Goal: Task Accomplishment & Management: Complete application form

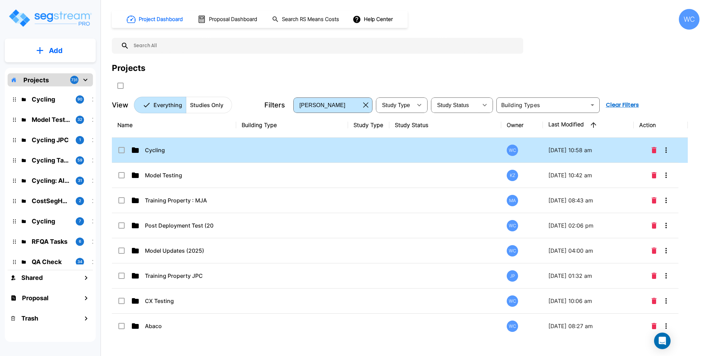
click at [197, 149] on p "Cycling" at bounding box center [179, 150] width 69 height 8
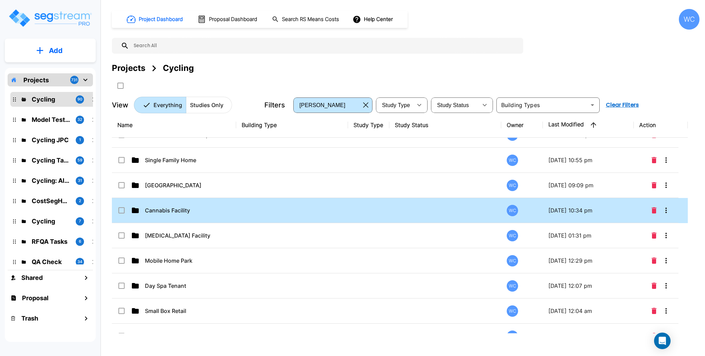
scroll to position [229, 0]
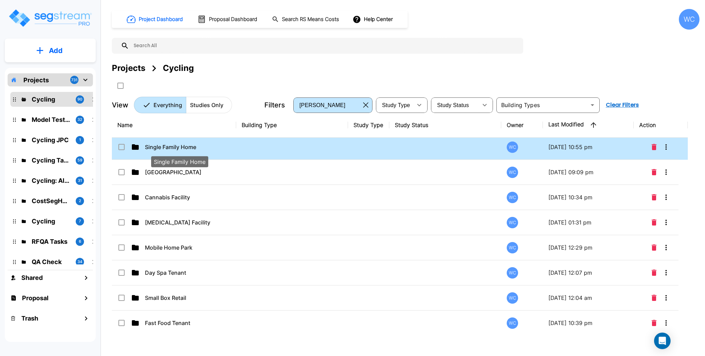
click at [222, 151] on td "Single Family Home" at bounding box center [174, 147] width 124 height 25
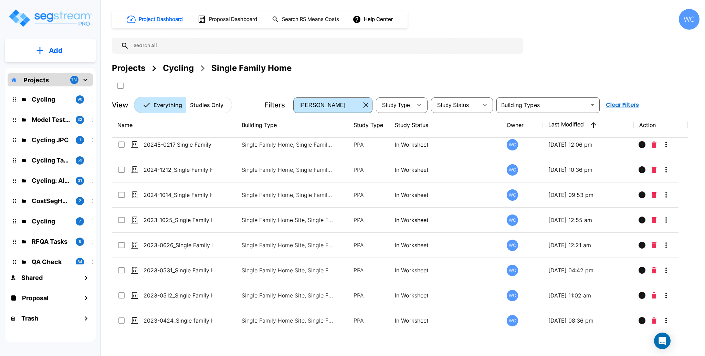
scroll to position [0, 0]
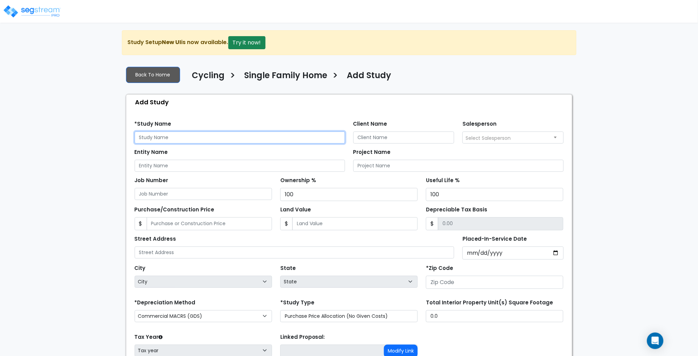
click at [182, 138] on input "text" at bounding box center [240, 138] width 210 height 12
click at [279, 132] on input "2025-1006_" at bounding box center [240, 138] width 210 height 12
click at [281, 137] on input "2025-1006_" at bounding box center [240, 138] width 210 height 12
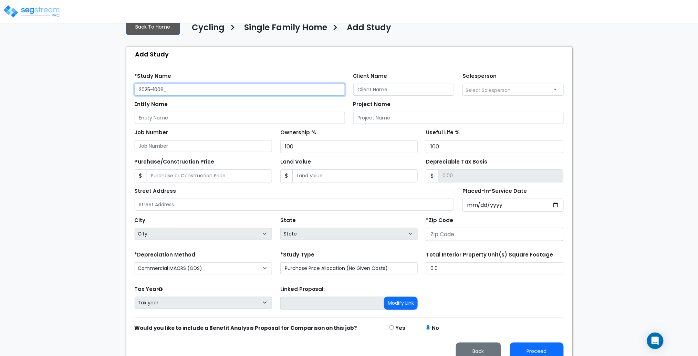
scroll to position [58, 0]
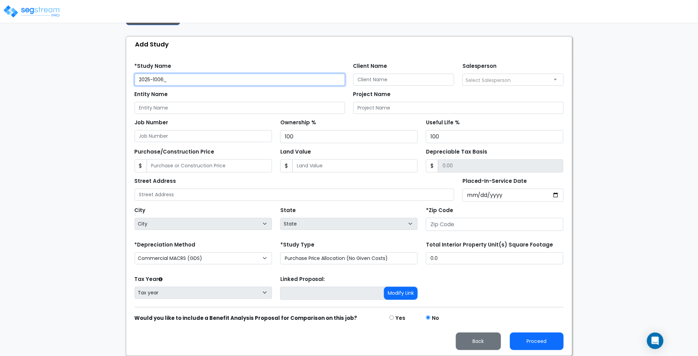
type input "2025-1006_"
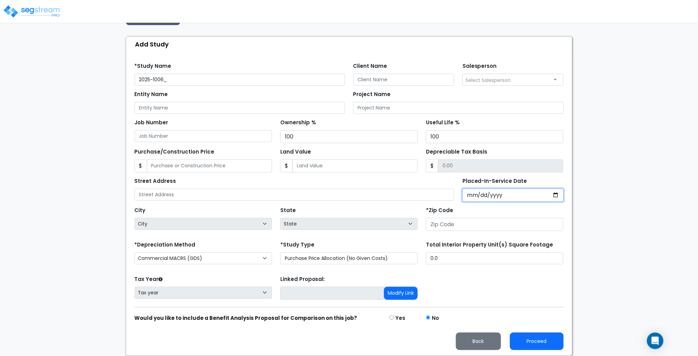
click at [556, 196] on input "Placed-In-Service Date" at bounding box center [513, 195] width 101 height 13
type input "[DATE]"
select select "2025"
click at [555, 195] on input "*Purchase Agreement Date" at bounding box center [513, 195] width 101 height 13
type input "[DATE]"
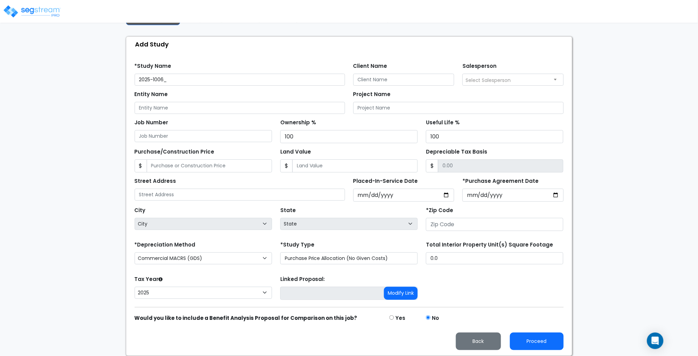
click at [221, 321] on strong "Would you like to include a Benefit Analysis Proposal for Comparison on this jo…" at bounding box center [246, 317] width 223 height 7
drag, startPoint x: 108, startPoint y: 232, endPoint x: 105, endPoint y: 237, distance: 5.6
click at [107, 235] on div "We are Building your Study. So please grab a coffee and let us do the heavy lif…" at bounding box center [349, 164] width 698 height 384
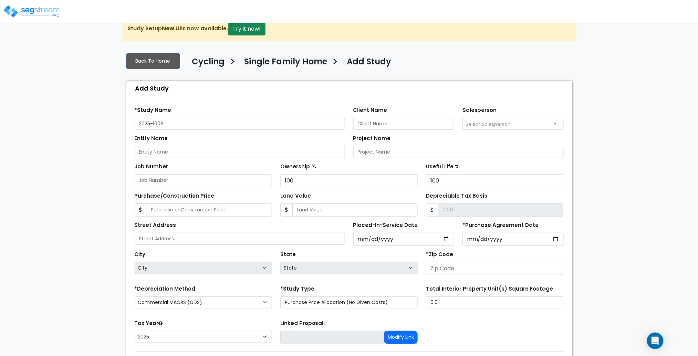
scroll to position [12, 0]
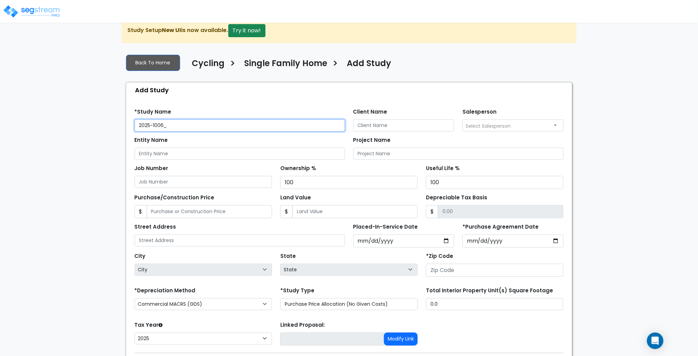
click at [176, 128] on input "2025-1006_" at bounding box center [240, 126] width 210 height 12
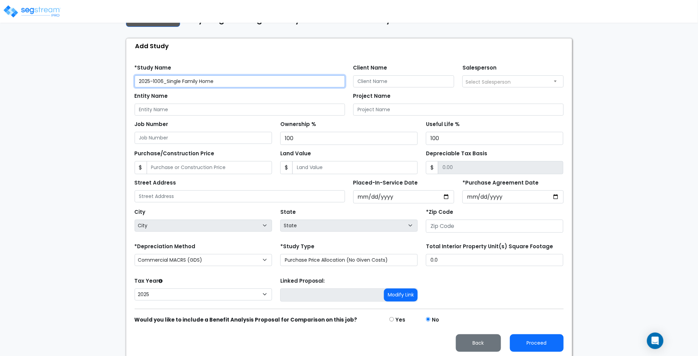
scroll to position [58, 0]
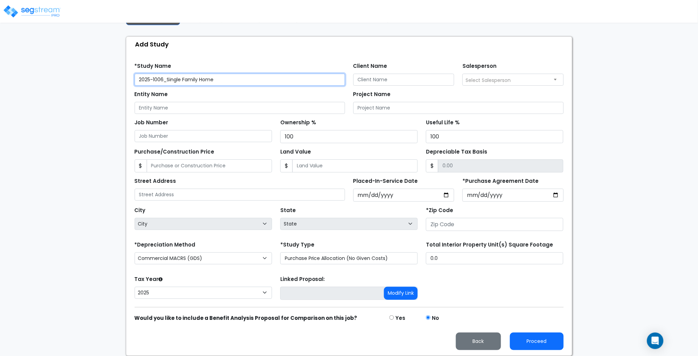
type input "2025-1006_Single Family Home"
click at [520, 217] on div "*Zip Code" at bounding box center [494, 218] width 137 height 26
click at [521, 228] on input "number" at bounding box center [494, 224] width 137 height 13
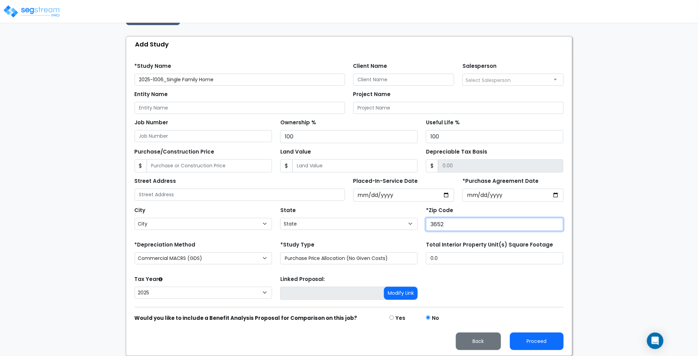
type input "36526"
select select "AL"
type input "36526"
click at [509, 300] on div "Tax Year Please Enter The Placed In Service Date First. 2026 2025 Prior Years D…" at bounding box center [349, 288] width 437 height 28
click at [532, 343] on button "Proceed" at bounding box center [537, 342] width 54 height 18
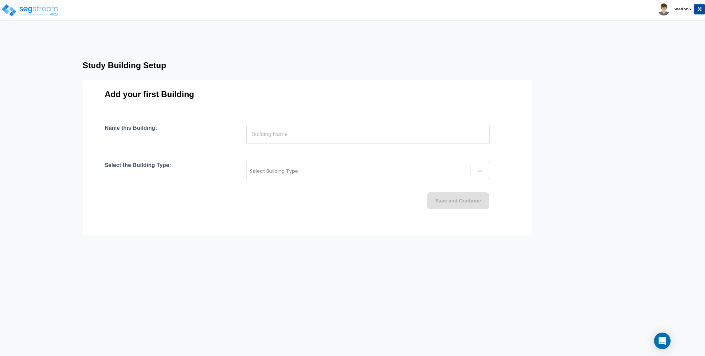
click at [188, 251] on html "Toggle navigation [GEOGRAPHIC_DATA] x" at bounding box center [352, 142] width 705 height 285
click at [265, 132] on input "text" at bounding box center [368, 134] width 243 height 19
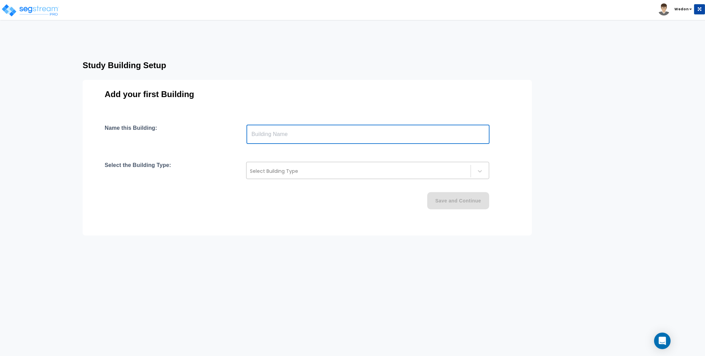
click at [300, 169] on div at bounding box center [358, 171] width 217 height 8
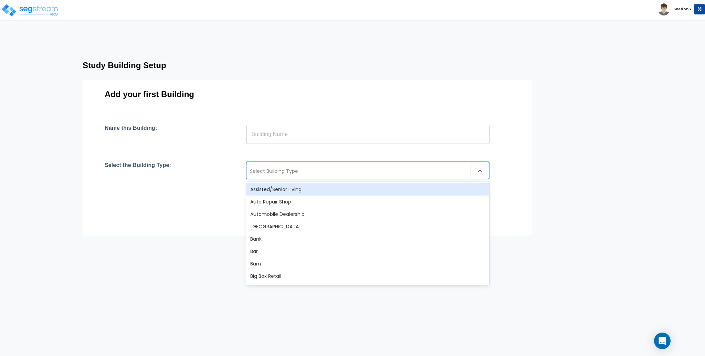
type input "a"
type input "Single"
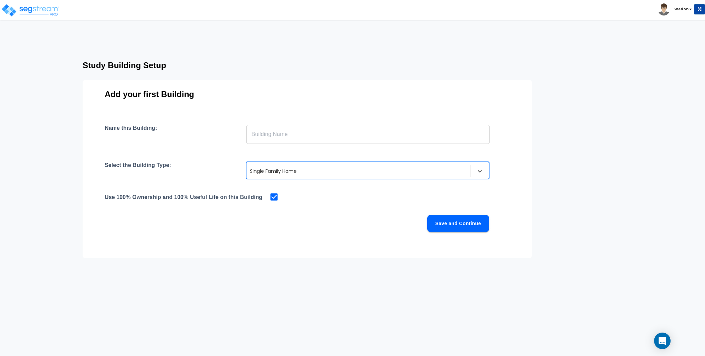
click at [318, 136] on input "text" at bounding box center [368, 134] width 243 height 19
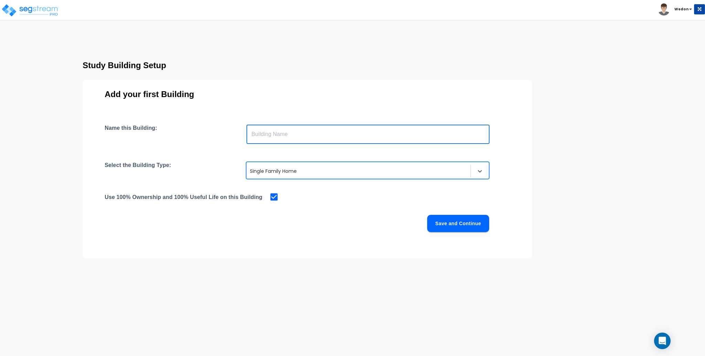
click at [320, 132] on input "text" at bounding box center [368, 134] width 243 height 19
click at [299, 135] on input "text" at bounding box center [368, 134] width 243 height 19
click at [292, 129] on input "text" at bounding box center [368, 134] width 243 height 19
type input "S"
type input "Building"
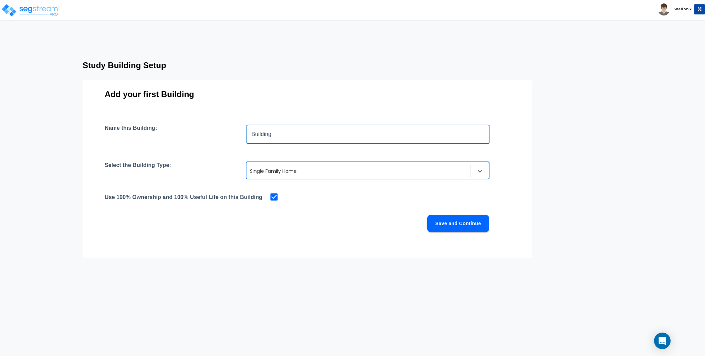
click at [447, 223] on button "Save and Continue" at bounding box center [458, 223] width 62 height 17
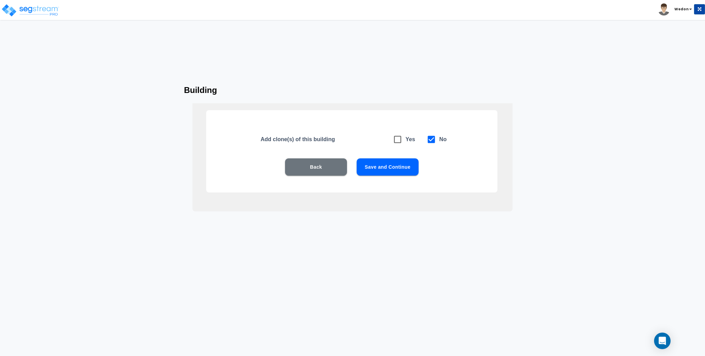
click at [405, 157] on div "Add clone(s) of this building Yes No Back Save and Continue" at bounding box center [351, 151] width 291 height 82
click at [403, 166] on button "Save and Continue" at bounding box center [388, 166] width 62 height 17
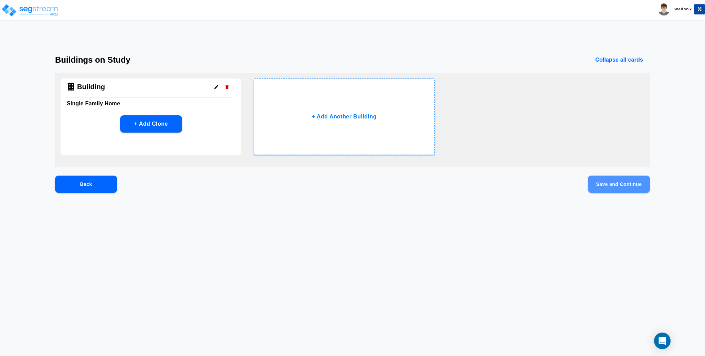
click at [633, 182] on button "Save and Continue" at bounding box center [619, 184] width 62 height 17
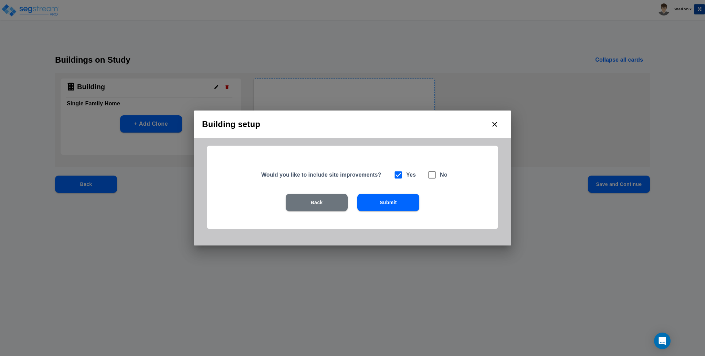
click at [437, 172] on icon at bounding box center [432, 175] width 10 height 10
checkbox input "false"
checkbox input "true"
click at [403, 174] on icon at bounding box center [399, 175] width 10 height 10
checkbox input "true"
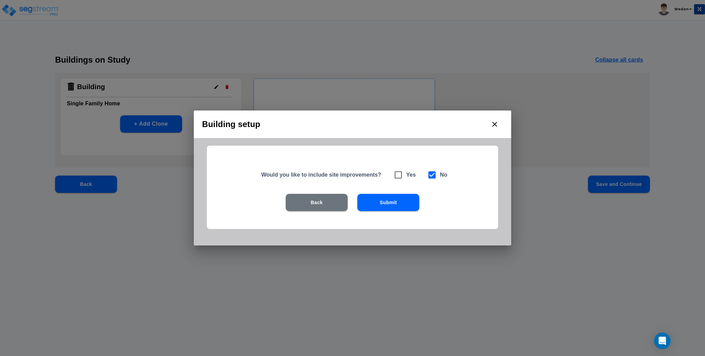
checkbox input "false"
click at [395, 201] on button "Submit" at bounding box center [389, 202] width 62 height 17
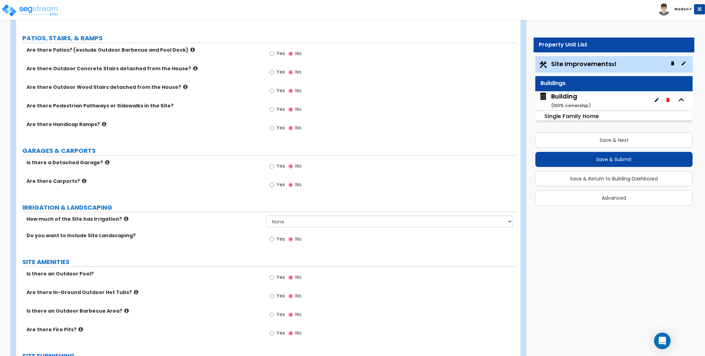
scroll to position [276, 0]
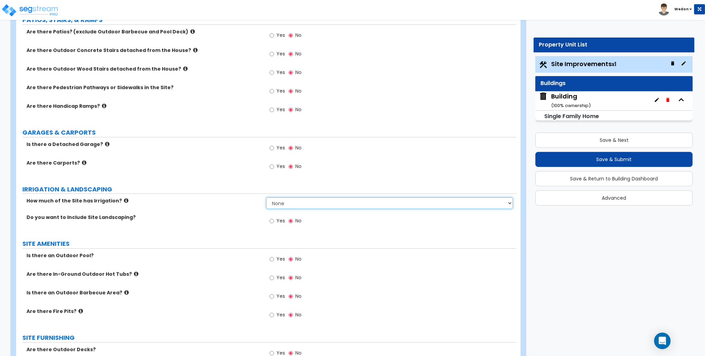
click at [290, 201] on select "None I want to Enter an Approximate Percentage I want to Enter the Square Foota…" at bounding box center [389, 203] width 247 height 12
drag, startPoint x: 291, startPoint y: 201, endPoint x: 294, endPoint y: 200, distance: 3.9
click at [291, 201] on select "None I want to Enter an Approximate Percentage I want to Enter the Square Foota…" at bounding box center [389, 203] width 247 height 12
click at [349, 201] on select "None I want to Enter an Approximate Percentage I want to Enter the Square Foota…" at bounding box center [389, 203] width 247 height 12
click at [350, 201] on select "None I want to Enter an Approximate Percentage I want to Enter the Square Foota…" at bounding box center [389, 203] width 247 height 12
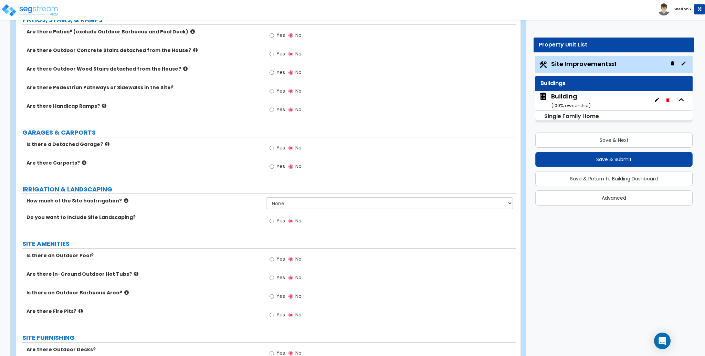
click at [361, 173] on div "Yes No" at bounding box center [391, 168] width 250 height 19
click at [234, 114] on div "Are there Handicap Ramps? Yes No" at bounding box center [266, 112] width 500 height 19
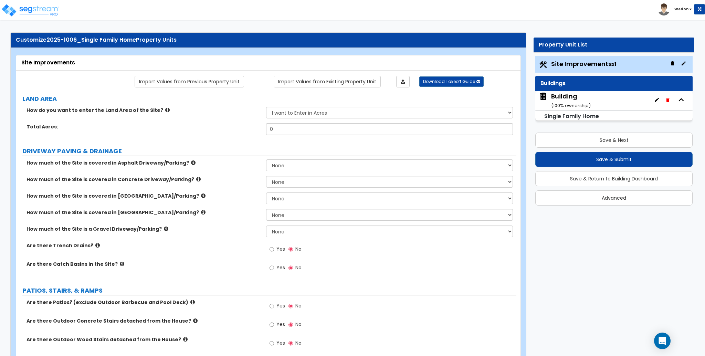
scroll to position [0, 0]
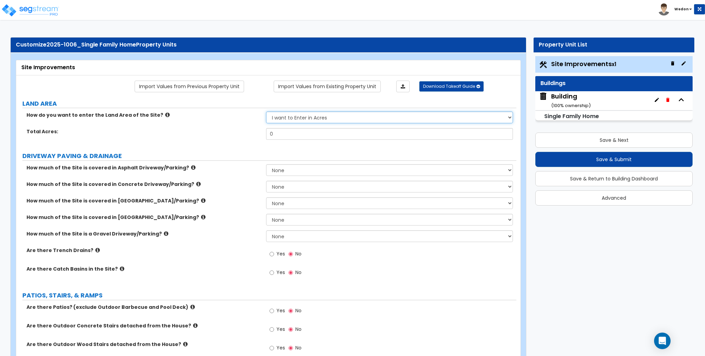
click at [298, 119] on select "I want to Enter in [GEOGRAPHIC_DATA] I want to Enter in Square Feet" at bounding box center [389, 118] width 247 height 12
select select "2"
click at [266, 112] on select "I want to Enter in [GEOGRAPHIC_DATA] I want to Enter in Square Feet" at bounding box center [389, 118] width 247 height 12
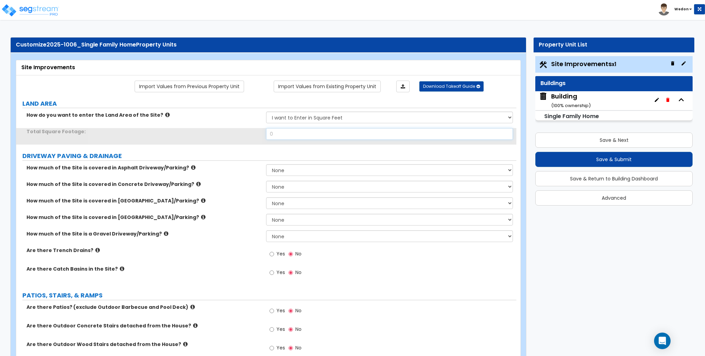
click at [284, 132] on input "0" at bounding box center [389, 134] width 247 height 12
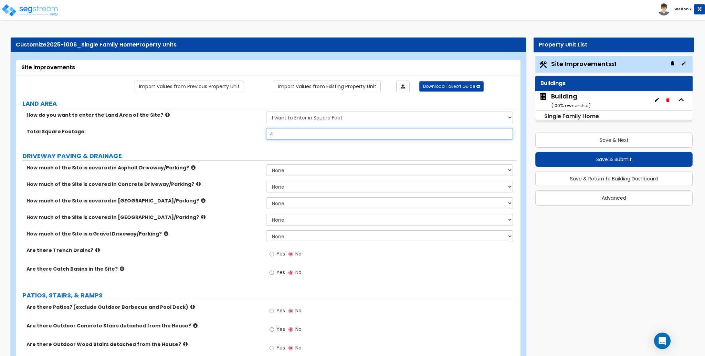
type input "4"
click at [317, 177] on div "How much of the Site is covered in Asphalt Driveway/Parking? None I want to Ent…" at bounding box center [266, 172] width 500 height 17
click at [321, 175] on select "None I want to Enter an Approximate Percentage I want to Enter the Square Foota…" at bounding box center [389, 170] width 247 height 12
select select "2"
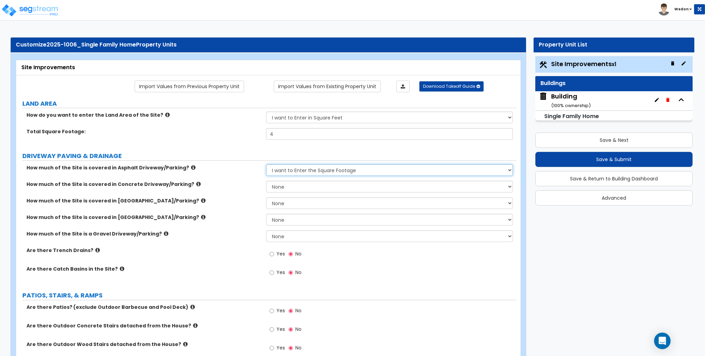
click at [266, 164] on select "None I want to Enter an Approximate Percentage I want to Enter the Square Foota…" at bounding box center [389, 170] width 247 height 12
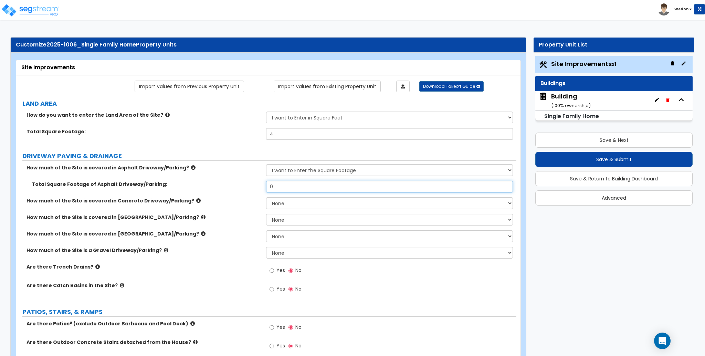
click at [309, 187] on input "0" at bounding box center [389, 187] width 247 height 12
type input "10,000"
click at [313, 204] on select "None I want to Enter an Approximate Percentage I want to Enter the Square Foota…" at bounding box center [389, 203] width 247 height 12
select select "2"
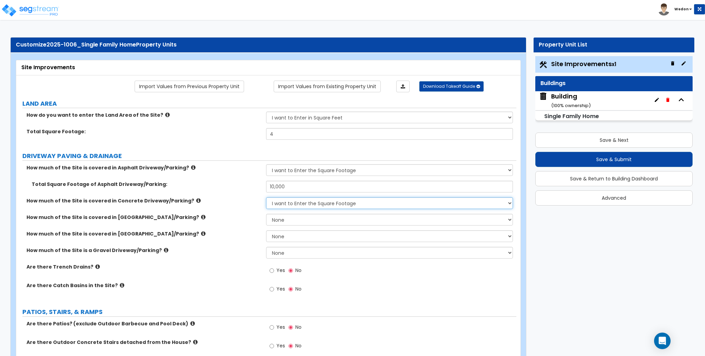
click at [266, 197] on select "None I want to Enter an Approximate Percentage I want to Enter the Square Foota…" at bounding box center [389, 203] width 247 height 12
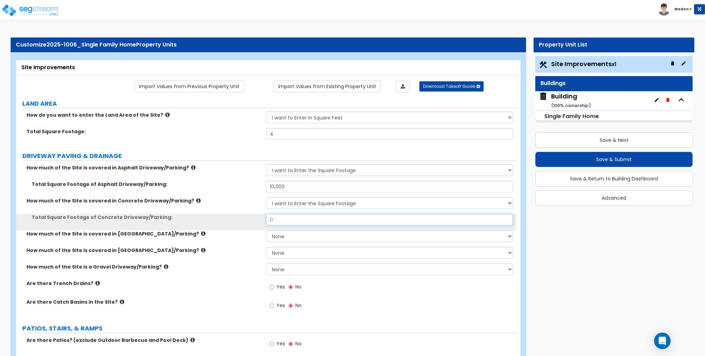
click at [305, 221] on input "0" at bounding box center [389, 220] width 247 height 12
type input "10,000"
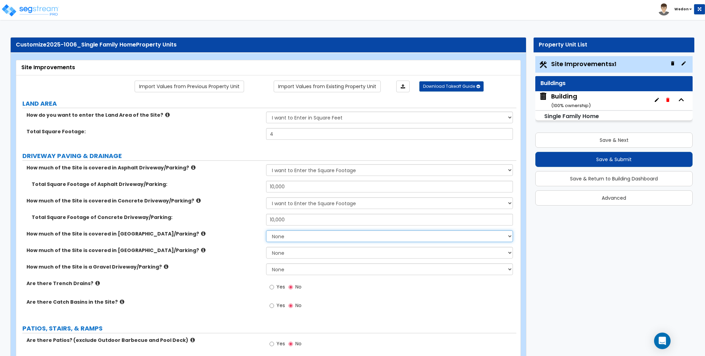
click at [306, 232] on select "None I want to Enter an Approximate Percentage I want to Enter the Square Foota…" at bounding box center [389, 236] width 247 height 12
select select "2"
click at [266, 230] on select "None I want to Enter an Approximate Percentage I want to Enter the Square Foota…" at bounding box center [389, 236] width 247 height 12
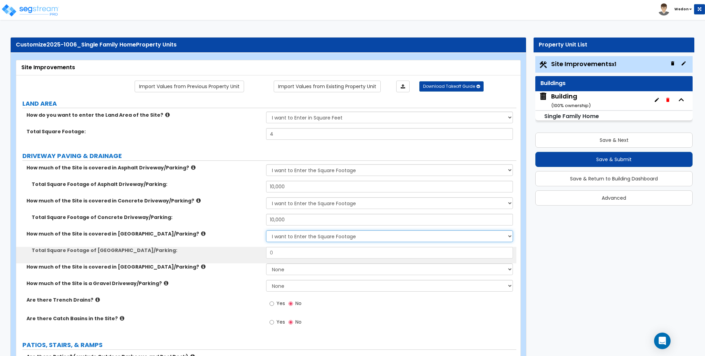
click at [321, 241] on select "None I want to Enter an Approximate Percentage I want to Enter the Square Foota…" at bounding box center [389, 236] width 247 height 12
click at [321, 240] on select "None I want to Enter an Approximate Percentage I want to Enter the Square Foota…" at bounding box center [389, 236] width 247 height 12
click at [305, 253] on input "0" at bounding box center [389, 253] width 247 height 12
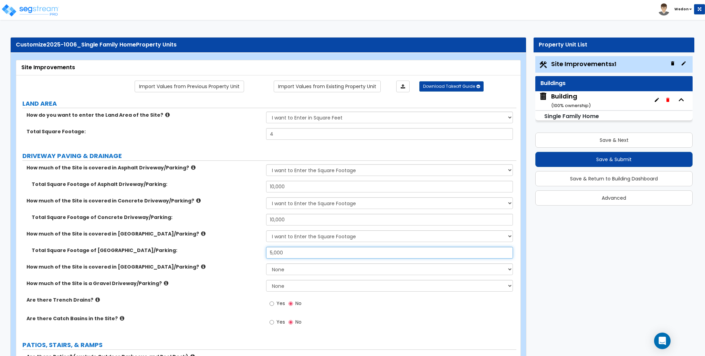
type input "5,000"
click at [251, 227] on div "Total Square Footage of Concrete Driveway/Parking: 10,000" at bounding box center [266, 222] width 500 height 17
click at [300, 267] on select "None I want to Enter an Approximate Percentage I want to Enter the Square Foota…" at bounding box center [389, 269] width 247 height 12
select select "2"
click at [266, 263] on select "None I want to Enter an Approximate Percentage I want to Enter the Square Foota…" at bounding box center [389, 269] width 247 height 12
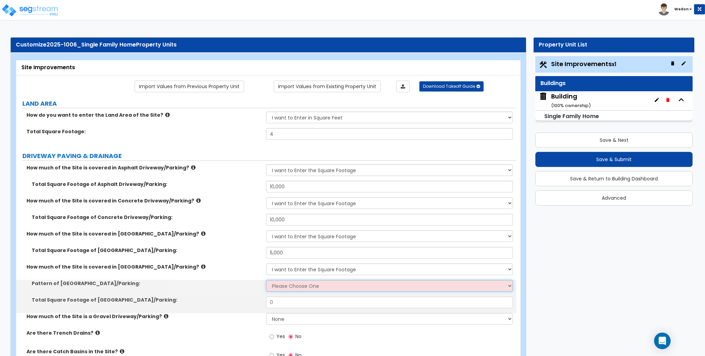
click at [284, 287] on select "Please Choose One Irregular Rectangular" at bounding box center [389, 286] width 247 height 12
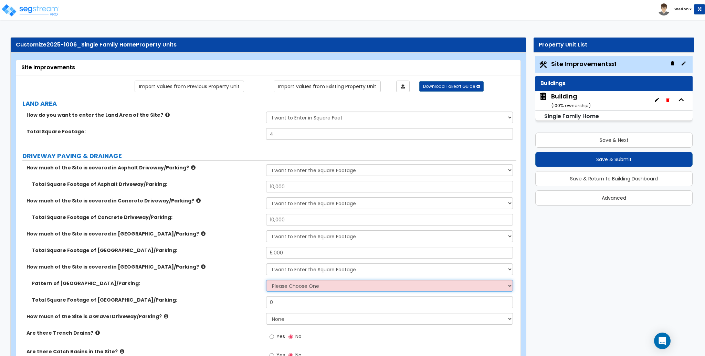
select select "1"
click at [266, 280] on select "Please Choose One Irregular Rectangular" at bounding box center [389, 286] width 247 height 12
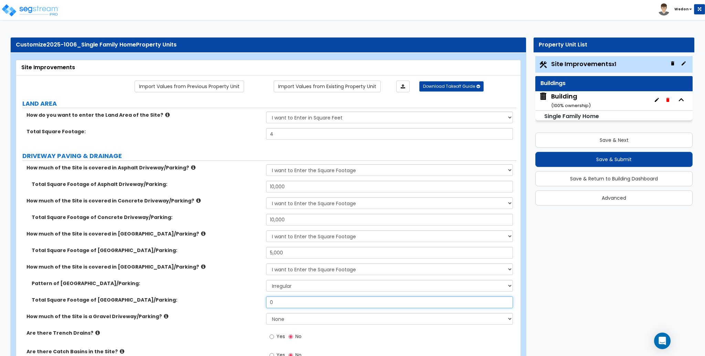
drag, startPoint x: 307, startPoint y: 305, endPoint x: 225, endPoint y: 305, distance: 82.0
click at [225, 305] on div "Total Square Footage of [GEOGRAPHIC_DATA]/Parking: 0" at bounding box center [266, 305] width 500 height 17
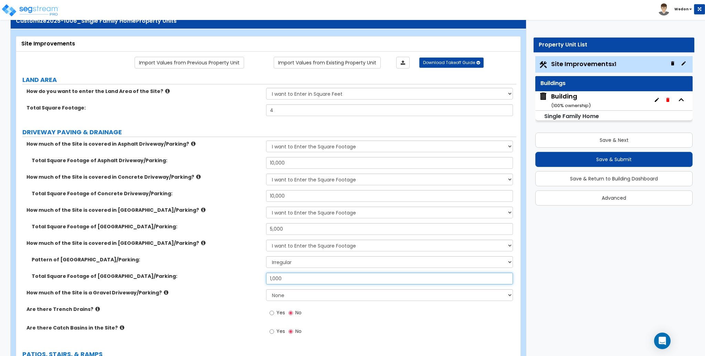
scroll to position [92, 0]
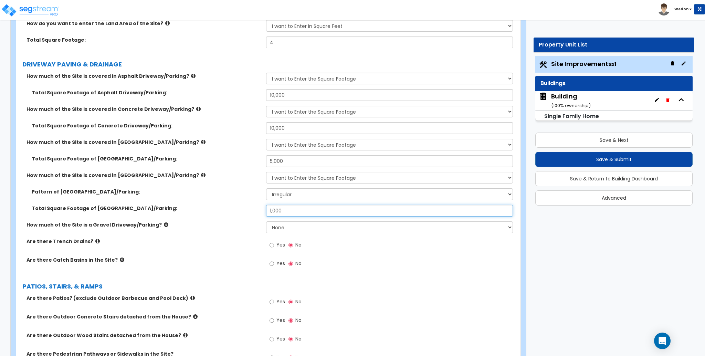
type input "1,000"
click at [225, 205] on label "Total Square Footage of [GEOGRAPHIC_DATA]/Parking:" at bounding box center [146, 208] width 229 height 7
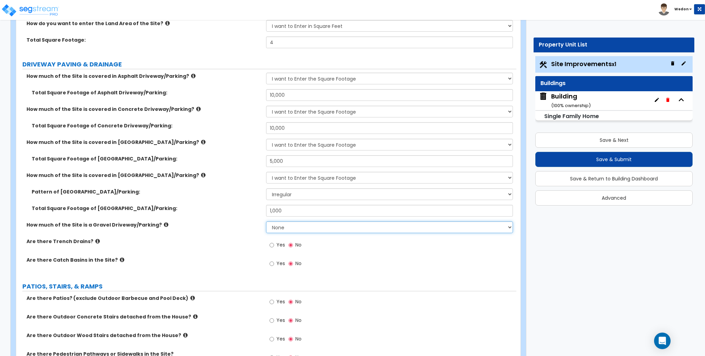
drag, startPoint x: 293, startPoint y: 231, endPoint x: 341, endPoint y: 232, distance: 48.3
click at [293, 231] on select "None I want to Enter an Approximate Percentage I want to Enter the Square Foota…" at bounding box center [389, 227] width 247 height 12
select select "2"
click at [266, 221] on select "None I want to Enter an Approximate Percentage I want to Enter the Square Foota…" at bounding box center [389, 227] width 247 height 12
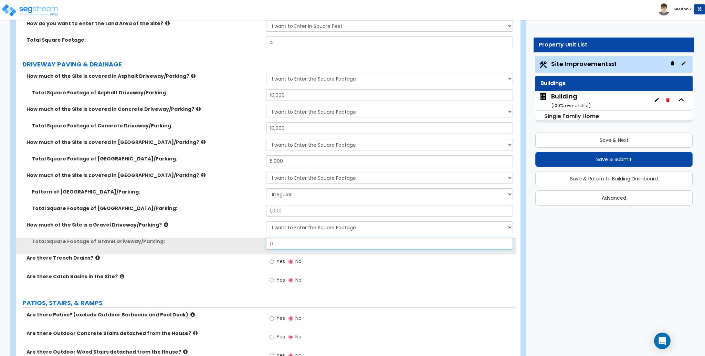
click at [297, 244] on input "0" at bounding box center [389, 244] width 247 height 12
type input "1,000"
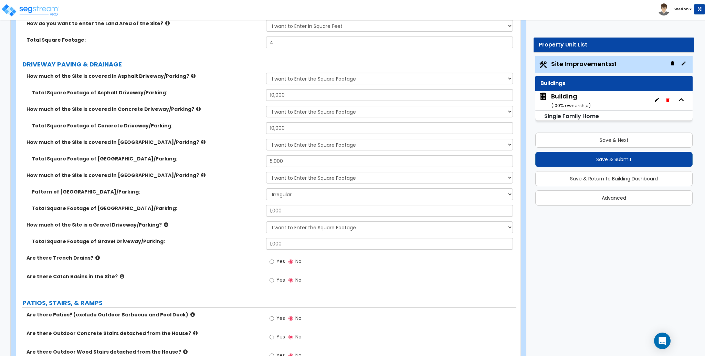
click at [236, 242] on label "Total Square Footage of Gravel Driveway/Parking:" at bounding box center [146, 241] width 229 height 7
click at [277, 148] on select "None I want to Enter an Approximate Percentage I want to Enter the Square Foota…" at bounding box center [389, 145] width 247 height 12
click at [215, 135] on div "Total Square Footage of Concrete Driveway/Parking: 10,000" at bounding box center [266, 130] width 500 height 17
click at [280, 277] on span "Yes" at bounding box center [281, 280] width 9 height 7
click at [274, 277] on input "Yes" at bounding box center [272, 281] width 4 height 8
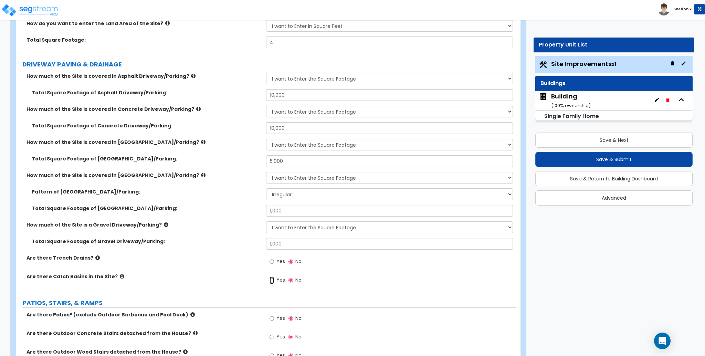
radio input "true"
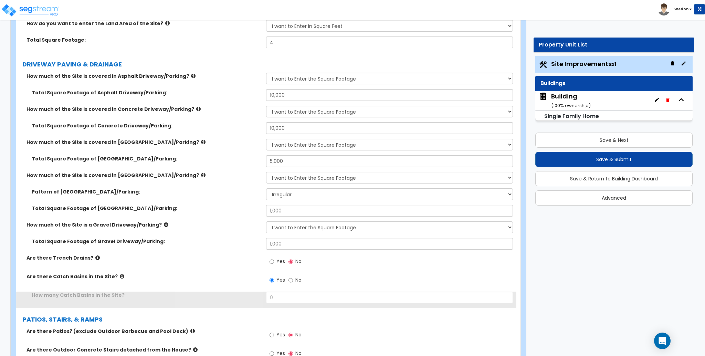
click at [278, 255] on div "Yes No" at bounding box center [285, 263] width 39 height 16
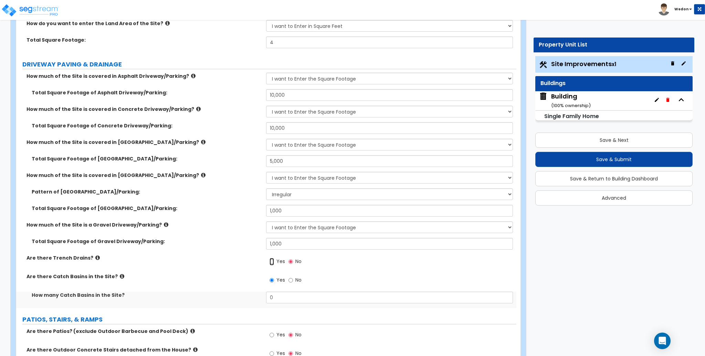
click at [270, 258] on input "Yes" at bounding box center [272, 262] width 4 height 8
radio input "true"
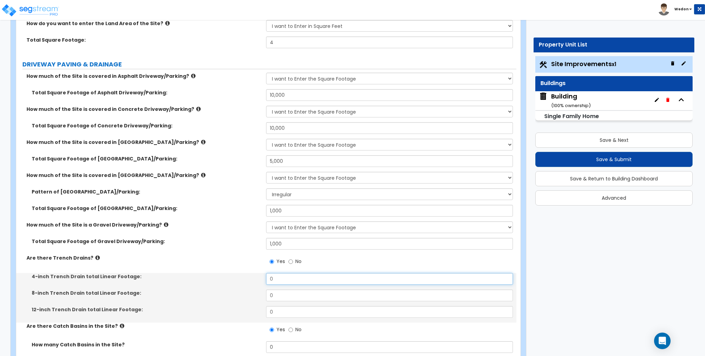
click at [283, 279] on input "0" at bounding box center [389, 279] width 247 height 12
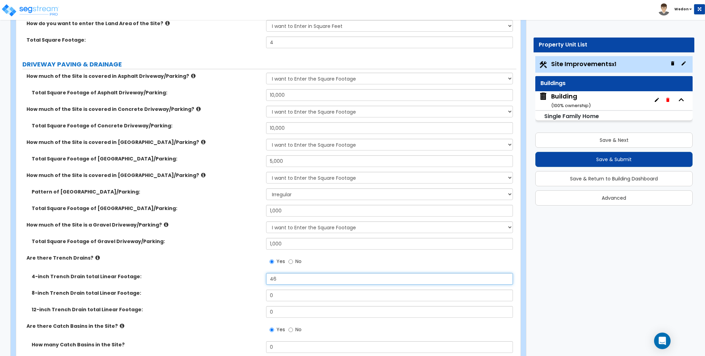
type input "46"
click at [301, 293] on input "0" at bounding box center [389, 296] width 247 height 12
type input "24"
click at [302, 317] on input "0" at bounding box center [389, 312] width 247 height 12
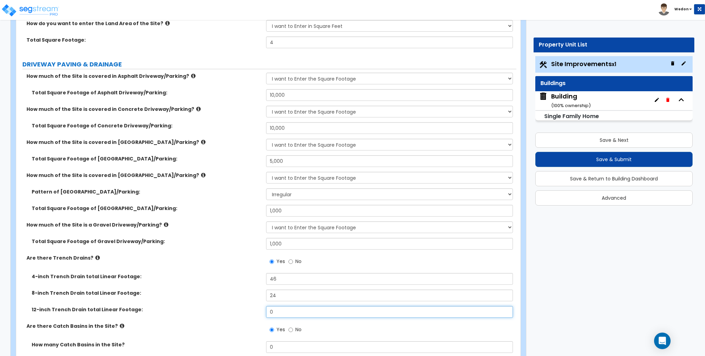
click at [302, 317] on input "0" at bounding box center [389, 312] width 247 height 12
type input "12"
click at [230, 275] on label "4-inch Trench Drain total Linear Footage:" at bounding box center [146, 276] width 229 height 7
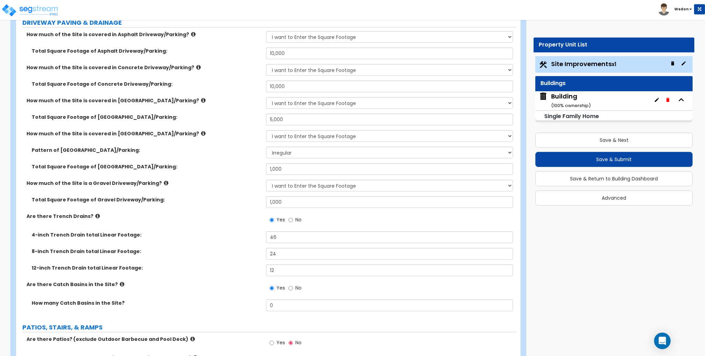
scroll to position [184, 0]
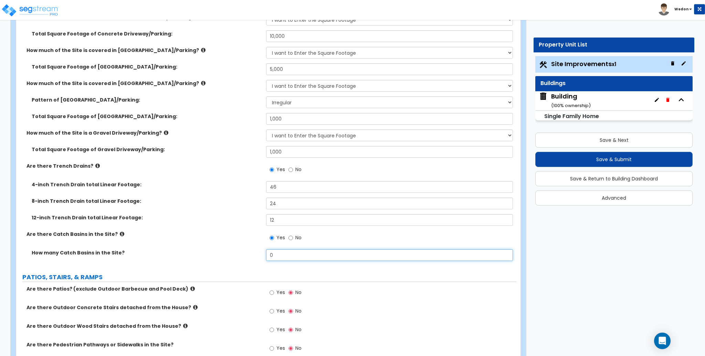
click at [311, 254] on input "0" at bounding box center [389, 255] width 247 height 12
type input "6"
click at [197, 254] on label "How many Catch Basins in the Site?" at bounding box center [146, 252] width 229 height 7
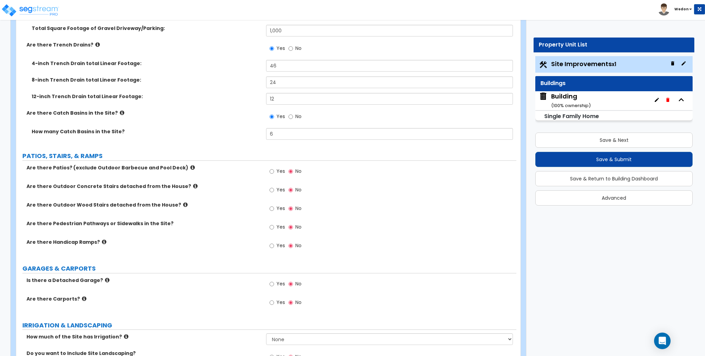
scroll to position [321, 0]
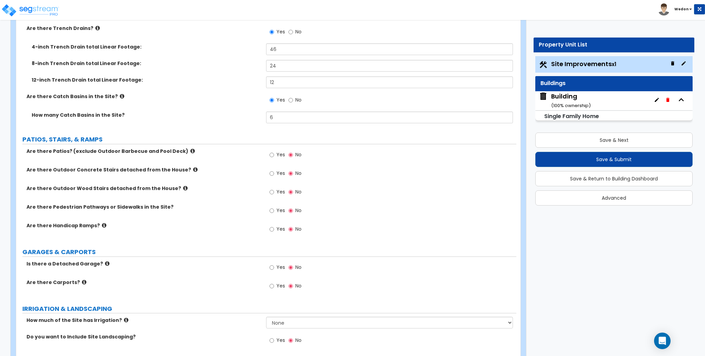
click at [276, 228] on label "Yes" at bounding box center [277, 230] width 15 height 12
click at [274, 228] on input "Yes" at bounding box center [272, 230] width 4 height 8
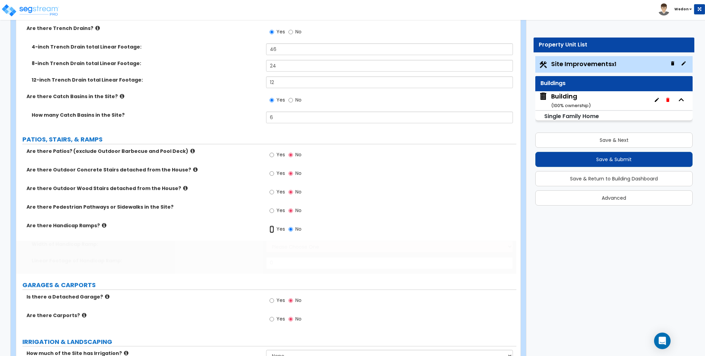
radio input "true"
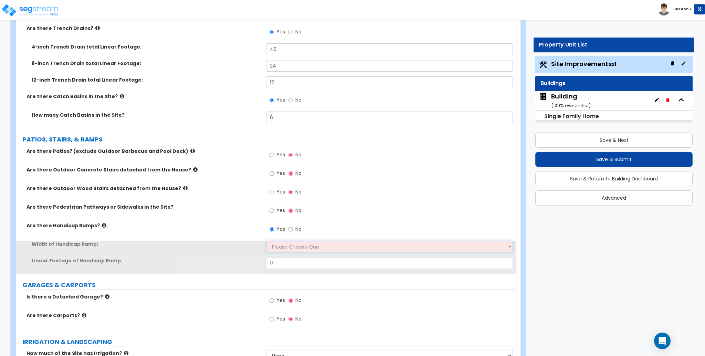
click at [278, 244] on select "Please Choose One 3' width 5' width" at bounding box center [389, 247] width 247 height 12
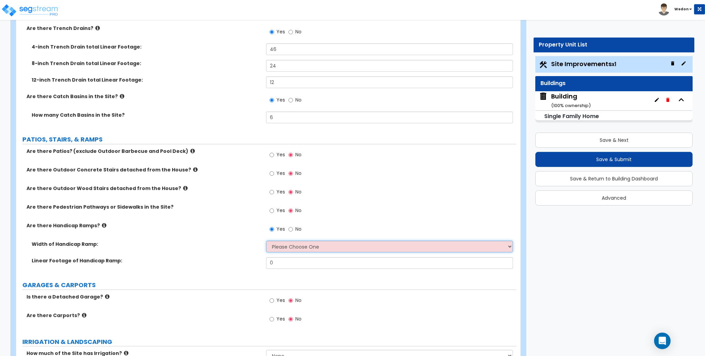
select select "2"
click at [266, 241] on select "Please Choose One 3' width 5' width" at bounding box center [389, 247] width 247 height 12
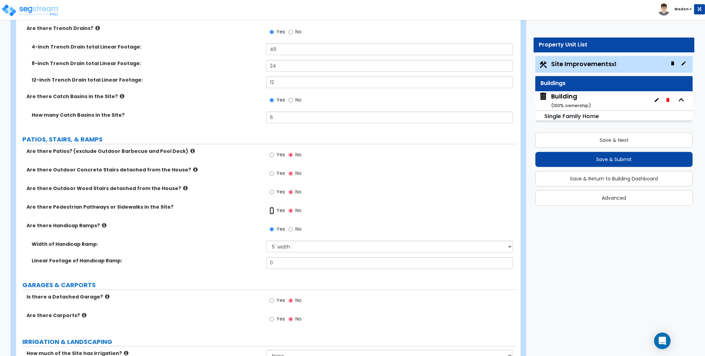
click at [273, 209] on input "Yes" at bounding box center [272, 211] width 4 height 8
radio input "true"
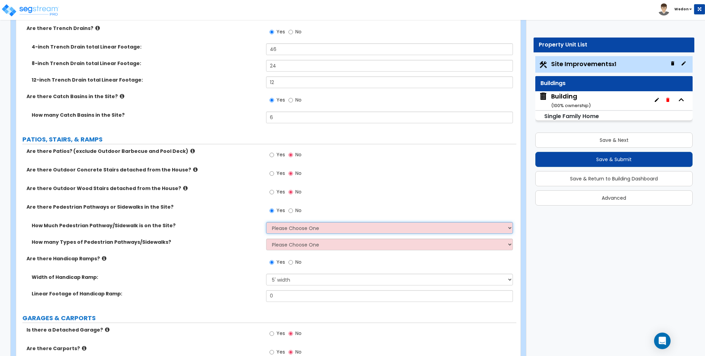
drag, startPoint x: 306, startPoint y: 226, endPoint x: 311, endPoint y: 225, distance: 4.5
click at [306, 226] on select "Please Choose One I Don't Know, Please Estimate For Me Enter Linear Footage" at bounding box center [389, 228] width 247 height 12
click at [266, 222] on select "Please Choose One I Don't Know, Please Estimate For Me Enter Linear Footage" at bounding box center [389, 228] width 247 height 12
click at [314, 233] on select "Please Choose One I Don't Know, Please Estimate For Me Enter Linear Footage" at bounding box center [389, 228] width 247 height 12
select select "2"
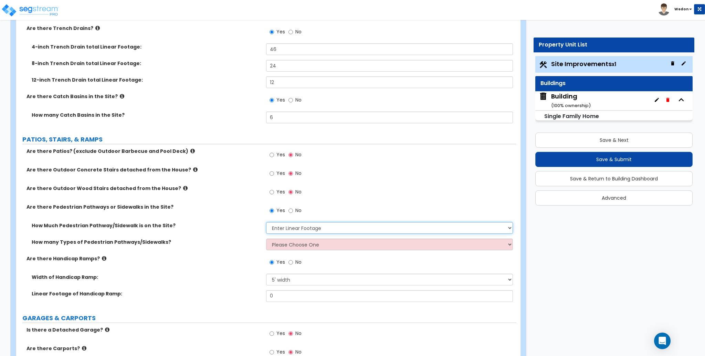
click at [266, 222] on select "Please Choose One I Don't Know, Please Estimate For Me Enter Linear Footage" at bounding box center [389, 228] width 247 height 12
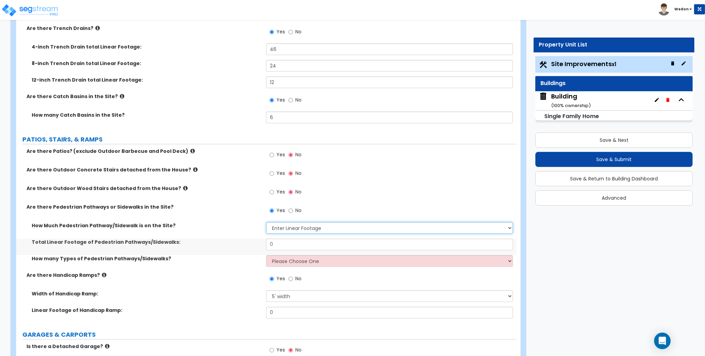
click at [296, 228] on select "Please Choose One I Don't Know, Please Estimate For Me Enter Linear Footage" at bounding box center [389, 228] width 247 height 12
click at [311, 260] on select "Please Choose One 1 2 3" at bounding box center [389, 261] width 247 height 12
select select "3"
click at [266, 255] on select "Please Choose One 1 2 3" at bounding box center [389, 261] width 247 height 12
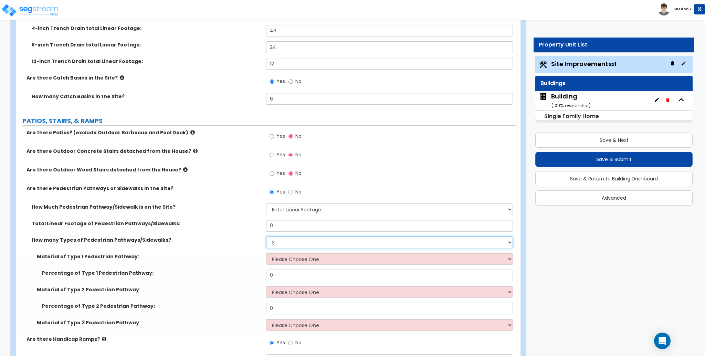
scroll to position [413, 0]
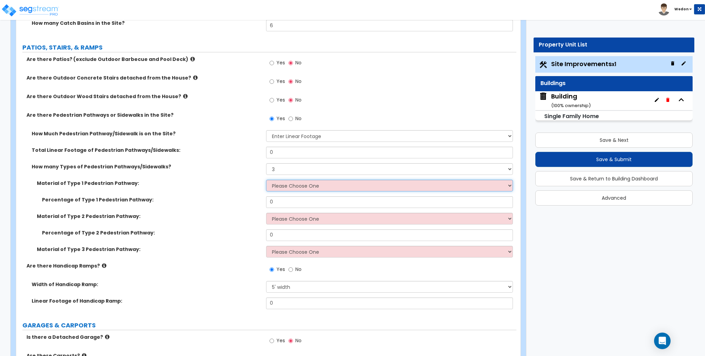
click at [286, 185] on select "Please Choose One Bare Concrete Stamped Concrete Brick Pavers Stone Pavers Wood…" at bounding box center [389, 186] width 247 height 12
click at [266, 180] on select "Please Choose One Bare Concrete Stamped Concrete Brick Pavers Stone Pavers Wood…" at bounding box center [389, 186] width 247 height 12
click at [288, 184] on select "Please Choose One Bare Concrete Stamped Concrete Brick Pavers Stone Pavers Wood…" at bounding box center [389, 186] width 247 height 12
select select "2"
click at [266, 180] on select "Please Choose One Bare Concrete Stamped Concrete Brick Pavers Stone Pavers Wood…" at bounding box center [389, 186] width 247 height 12
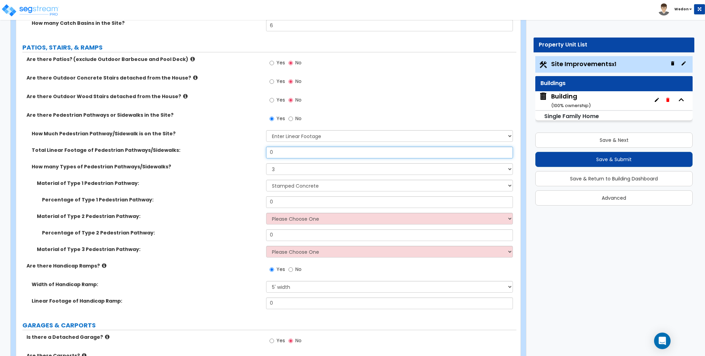
click at [280, 153] on input "0" at bounding box center [389, 153] width 247 height 12
type input "3,000"
click at [158, 175] on div "How many Types of Pedestrian Pathways/Sidewalks? Please Choose One 1 2 3" at bounding box center [266, 171] width 500 height 17
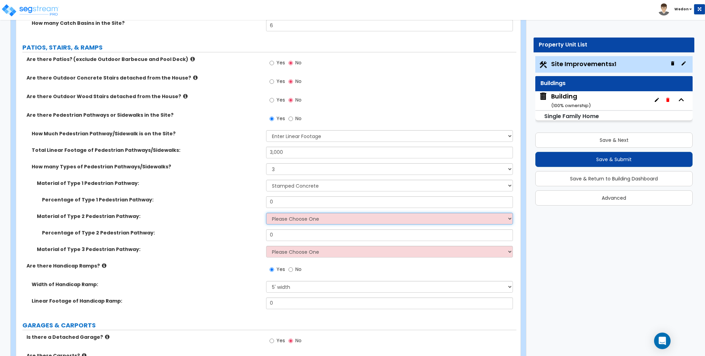
drag, startPoint x: 305, startPoint y: 221, endPoint x: 314, endPoint y: 220, distance: 9.4
click at [305, 221] on select "Please Choose One Bare Concrete Stamped Concrete Brick Pavers Stone Pavers Wood…" at bounding box center [389, 219] width 247 height 12
select select "5"
click at [266, 213] on select "Please Choose One Bare Concrete Stamped Concrete Brick Pavers Stone Pavers Wood…" at bounding box center [389, 219] width 247 height 12
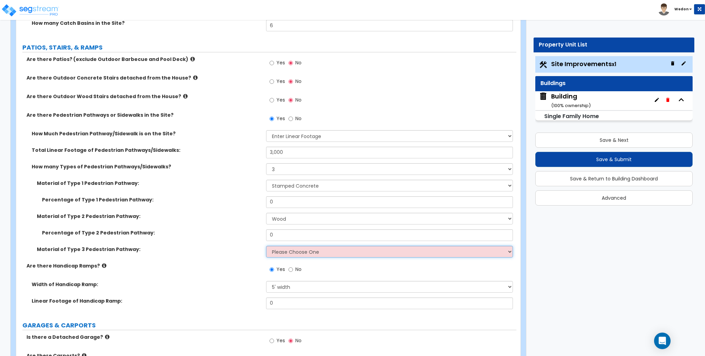
drag, startPoint x: 293, startPoint y: 250, endPoint x: 311, endPoint y: 249, distance: 18.0
click at [293, 251] on select "Please Choose One Bare Concrete Stamped Concrete Brick Pavers Stone Pavers Wood…" at bounding box center [389, 252] width 247 height 12
select select "9"
click at [266, 246] on select "Please Choose One Bare Concrete Stamped Concrete Brick Pavers Stone Pavers Wood…" at bounding box center [389, 252] width 247 height 12
click at [194, 223] on div "Material of Type 2 Pedestrian Pathway: Please Choose One Bare Concrete Stamped …" at bounding box center [266, 221] width 500 height 17
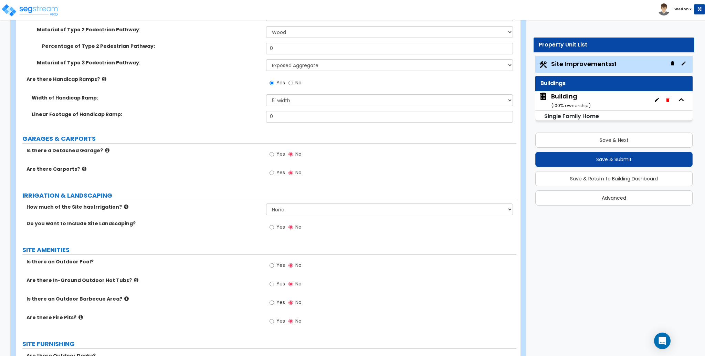
scroll to position [597, 0]
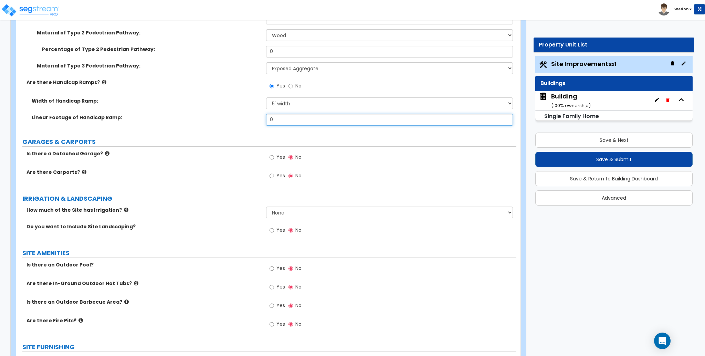
click at [280, 121] on input "0" at bounding box center [389, 120] width 247 height 12
type input "25"
click at [272, 160] on input "Yes" at bounding box center [272, 158] width 4 height 8
radio input "true"
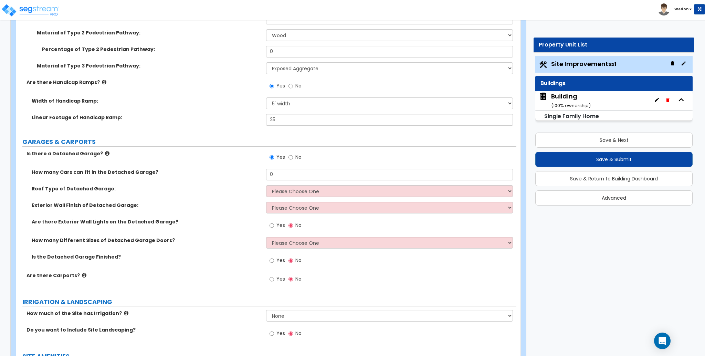
click at [218, 178] on div "How many Cars can fit in the Detached Garage? 0" at bounding box center [266, 177] width 500 height 17
click at [280, 279] on span "Yes" at bounding box center [281, 279] width 9 height 7
click at [274, 279] on input "Yes" at bounding box center [272, 280] width 4 height 8
radio input "true"
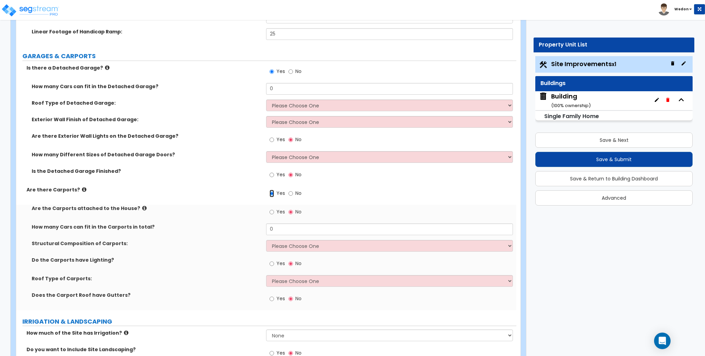
scroll to position [689, 0]
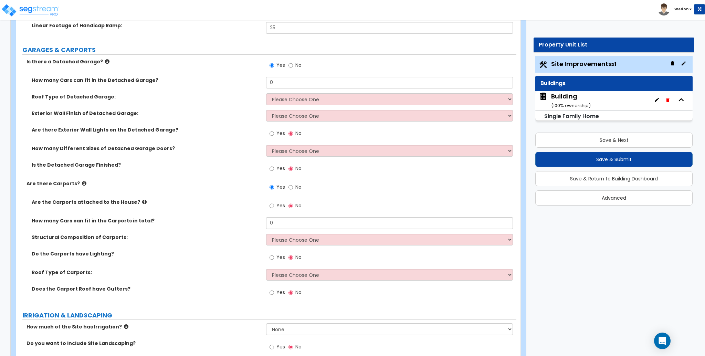
click at [279, 204] on span "Yes" at bounding box center [281, 205] width 9 height 7
click at [274, 204] on input "Yes" at bounding box center [272, 206] width 4 height 8
radio input "true"
click at [308, 225] on input "0" at bounding box center [389, 223] width 247 height 12
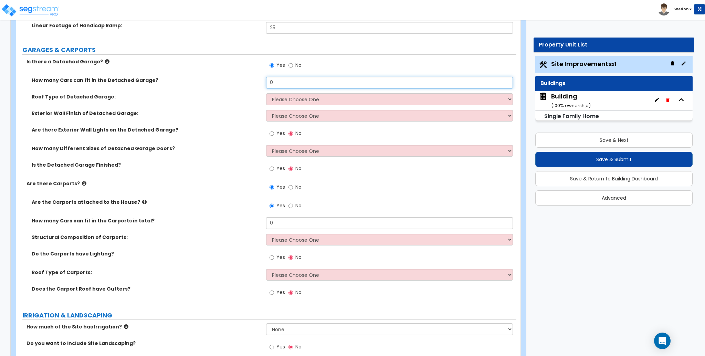
click at [311, 79] on input "0" at bounding box center [389, 83] width 247 height 12
type input "2"
click at [303, 100] on select "Please Choose One Gabled Roof Flat Roof" at bounding box center [389, 99] width 247 height 12
select select "1"
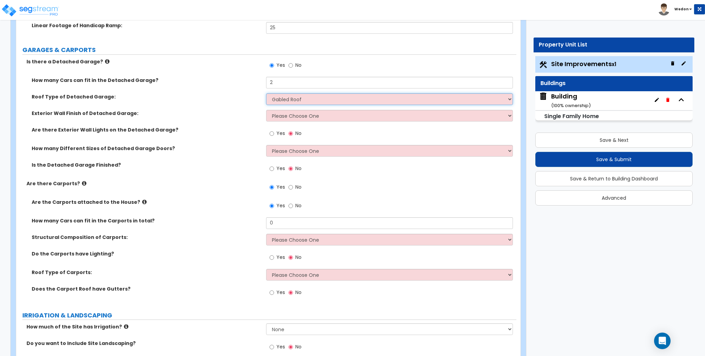
click at [266, 93] on select "Please Choose One Gabled Roof Flat Roof" at bounding box center [389, 99] width 247 height 12
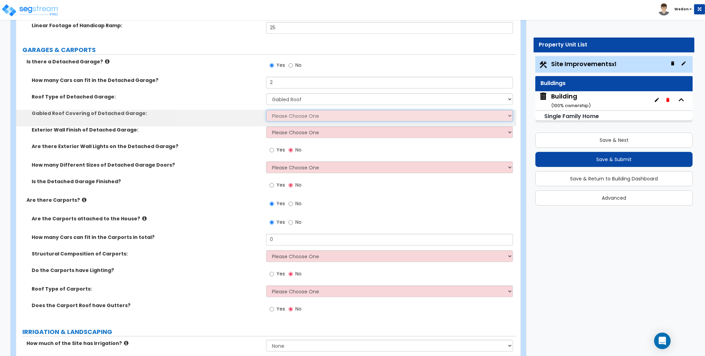
click at [297, 117] on select "Please Choose One Asphalt Shingle Clay Tile Wood Shingle Metal Shingle Standing…" at bounding box center [389, 116] width 247 height 12
select select "1"
click at [266, 110] on select "Please Choose One Asphalt Shingle Clay Tile Wood Shingle Metal Shingle Standing…" at bounding box center [389, 116] width 247 height 12
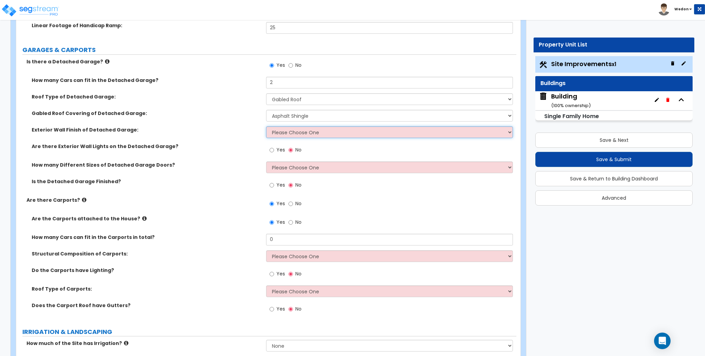
click at [334, 133] on select "Please Choose One Brick Veneer Stone Veneer Wood Siding Vinyl Siding Standing S…" at bounding box center [389, 132] width 247 height 12
click at [266, 126] on select "Please Choose One Brick Veneer Stone Veneer Wood Siding Vinyl Siding Standing S…" at bounding box center [389, 132] width 247 height 12
click at [329, 135] on select "Please Choose One Brick Veneer Stone Veneer Wood Siding Vinyl Siding Standing S…" at bounding box center [389, 132] width 247 height 12
select select "6"
click at [266, 126] on select "Please Choose One Brick Veneer Stone Veneer Wood Siding Vinyl Siding Standing S…" at bounding box center [389, 132] width 247 height 12
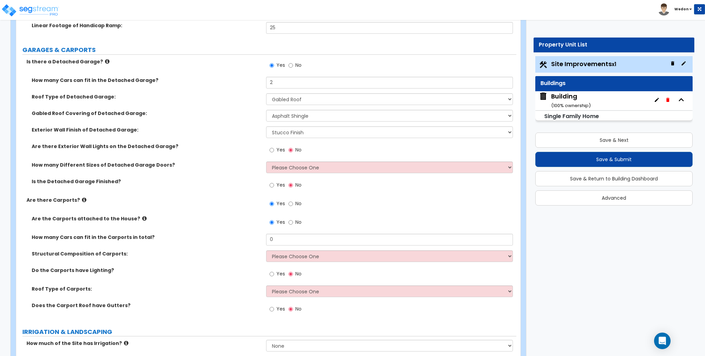
click at [279, 149] on span "Yes" at bounding box center [281, 149] width 9 height 7
click at [274, 149] on input "Yes" at bounding box center [272, 150] width 4 height 8
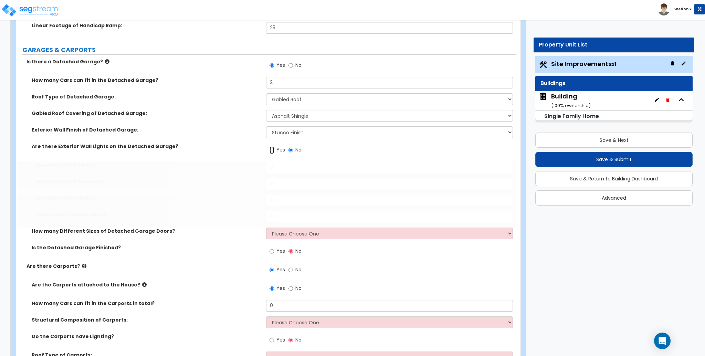
radio input "true"
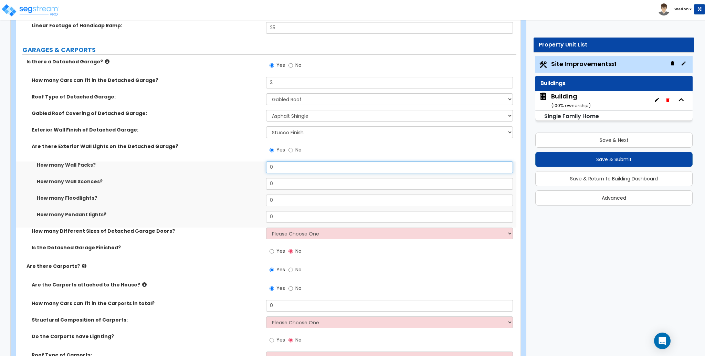
click at [298, 164] on input "0" at bounding box center [389, 168] width 247 height 12
type input "9"
click at [302, 185] on input "0" at bounding box center [389, 184] width 247 height 12
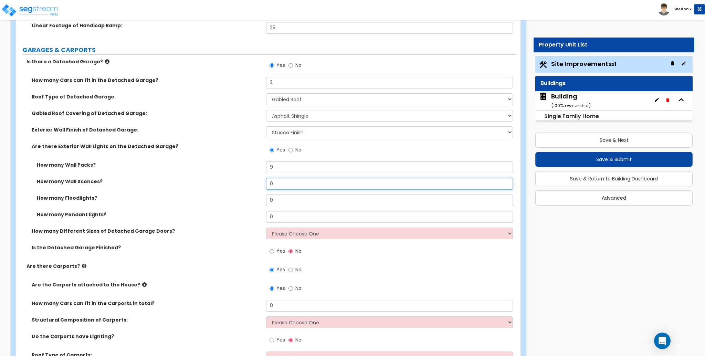
click at [302, 185] on input "0" at bounding box center [389, 184] width 247 height 12
type input "6"
click at [297, 198] on input "0" at bounding box center [389, 201] width 247 height 12
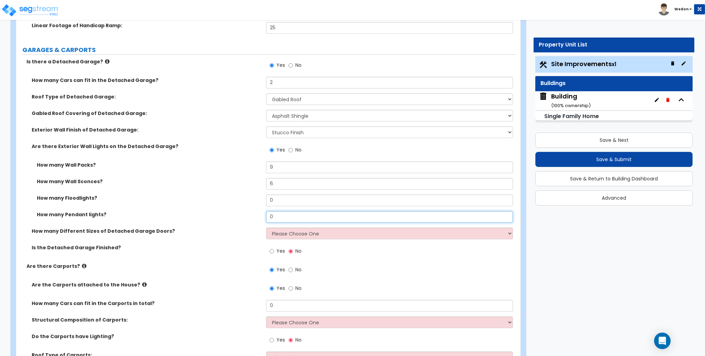
click at [292, 211] on input "0" at bounding box center [389, 217] width 247 height 12
type input "3"
click at [293, 201] on input "0" at bounding box center [389, 201] width 247 height 12
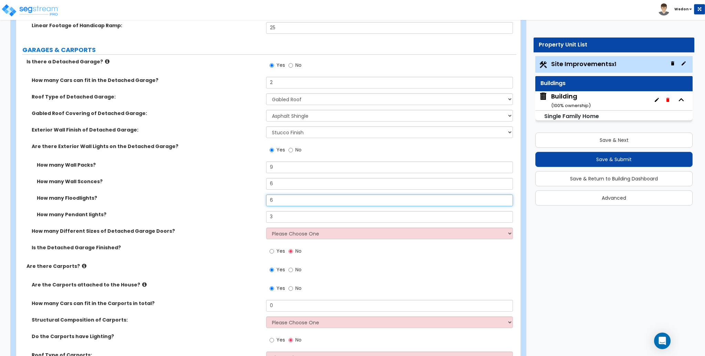
type input "6"
click at [290, 185] on input "6" at bounding box center [389, 184] width 247 height 12
type input "9"
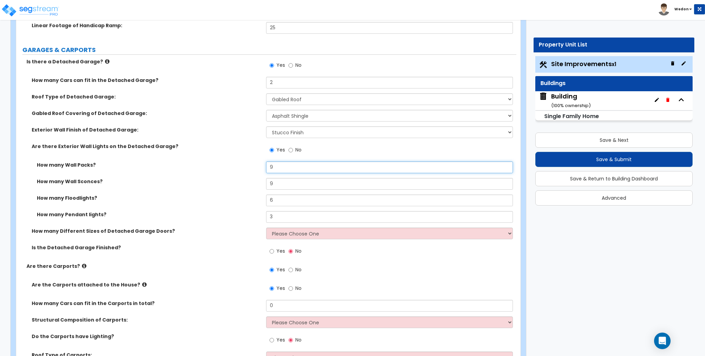
click at [293, 167] on input "9" at bounding box center [389, 168] width 247 height 12
type input "12"
click at [245, 184] on label "How many Wall Sconces?" at bounding box center [149, 181] width 224 height 7
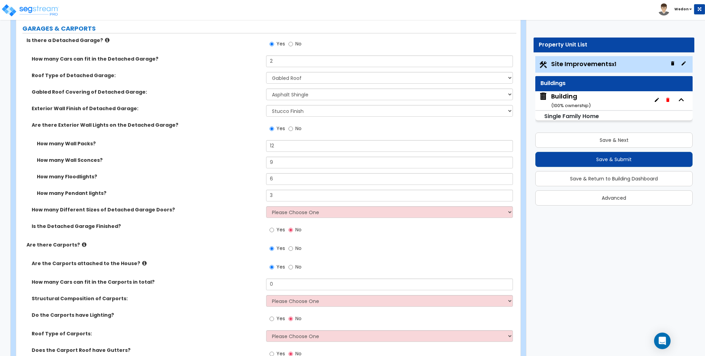
scroll to position [780, 0]
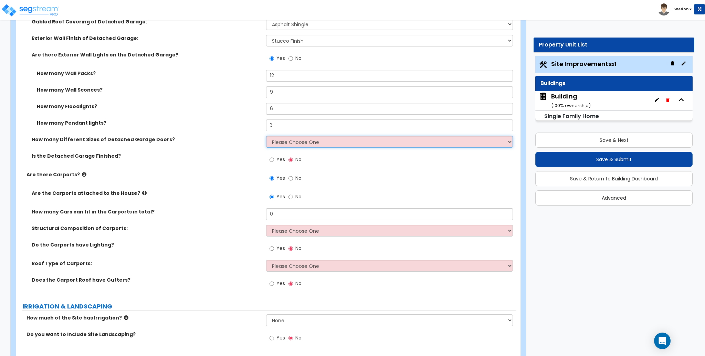
click at [325, 143] on select "Please Choose One 1 2" at bounding box center [389, 142] width 247 height 12
select select "2"
click at [266, 136] on select "Please Choose One 1 2" at bounding box center [389, 142] width 247 height 12
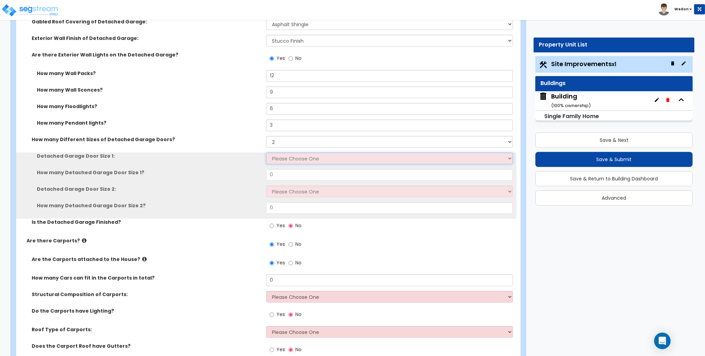
click at [282, 154] on select "Please Choose One 9' x 7' 16' x 7'" at bounding box center [389, 159] width 247 height 12
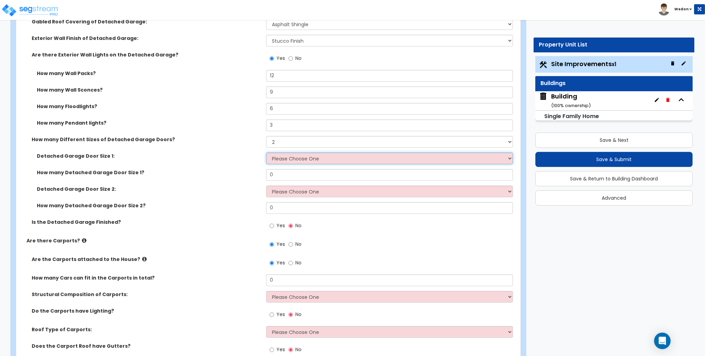
select select "1"
click at [266, 153] on select "Please Choose One 9' x 7' 16' x 7'" at bounding box center [389, 159] width 247 height 12
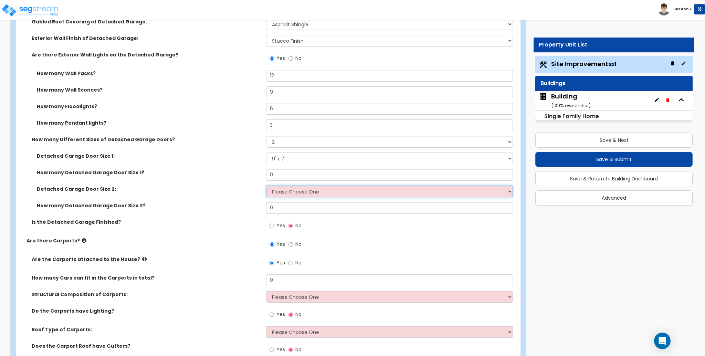
click at [293, 192] on select "Please Choose One 9' x 7' 16' x 7'" at bounding box center [389, 192] width 247 height 12
select select "2"
click at [266, 186] on select "Please Choose One 9' x 7' 16' x 7'" at bounding box center [389, 192] width 247 height 12
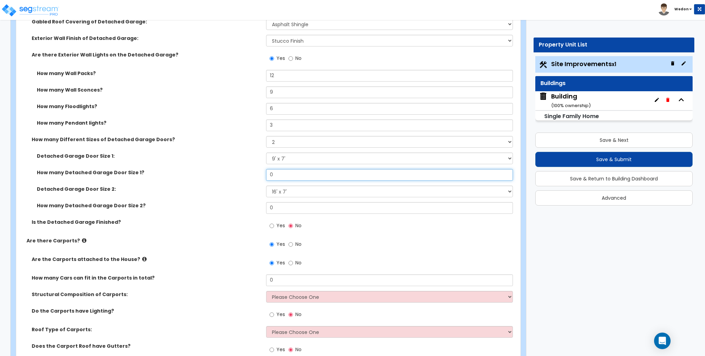
drag, startPoint x: 284, startPoint y: 173, endPoint x: 236, endPoint y: 170, distance: 48.6
click at [236, 170] on div "How many Detached Garage Door Size 1? 0" at bounding box center [266, 177] width 500 height 17
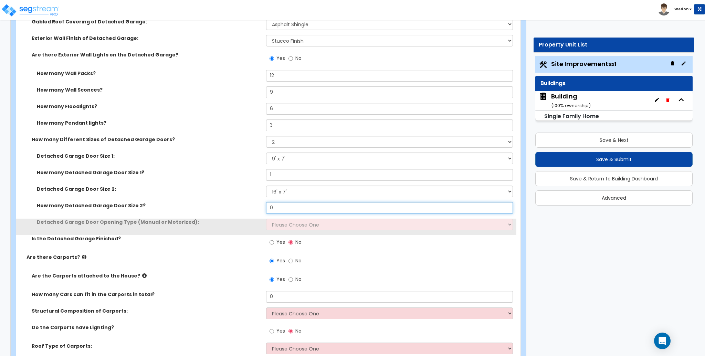
drag, startPoint x: 280, startPoint y: 209, endPoint x: 251, endPoint y: 209, distance: 28.9
click at [251, 209] on div "How many Detached Garage Door Size 2? 0" at bounding box center [266, 210] width 500 height 17
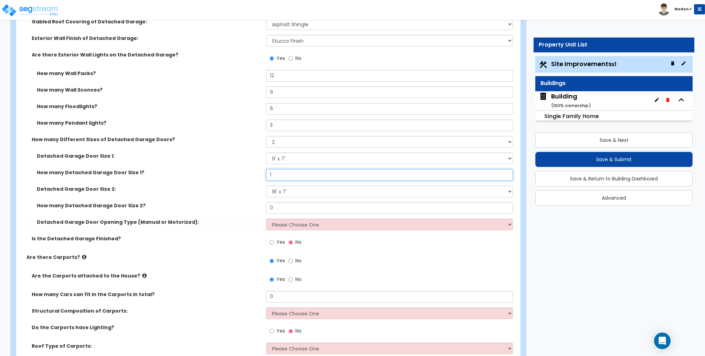
drag, startPoint x: 267, startPoint y: 173, endPoint x: 254, endPoint y: 173, distance: 12.4
click at [255, 173] on div "How many Detached Garage Door Size 1? 1" at bounding box center [266, 177] width 500 height 17
type input "2"
drag, startPoint x: 273, startPoint y: 206, endPoint x: 247, endPoint y: 207, distance: 26.9
click at [247, 209] on div "How many Detached Garage Door Size 2? 0" at bounding box center [266, 210] width 500 height 17
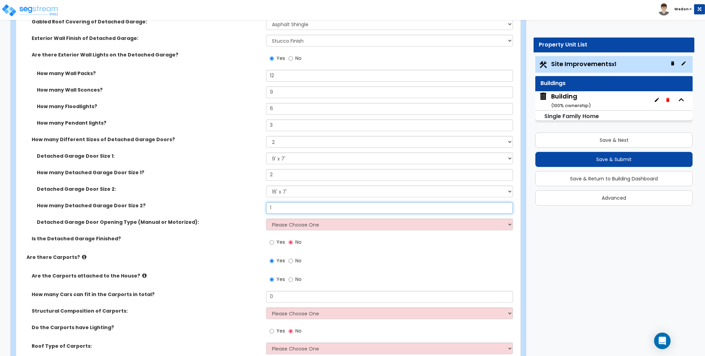
type input "1"
click at [231, 176] on label "How many Detached Garage Door Size 1?" at bounding box center [149, 172] width 224 height 7
drag, startPoint x: 307, startPoint y: 228, endPoint x: 315, endPoint y: 226, distance: 8.6
click at [307, 228] on select "Please Choose One All Manual All Motorized Some are Motorized" at bounding box center [389, 225] width 247 height 12
select select "3"
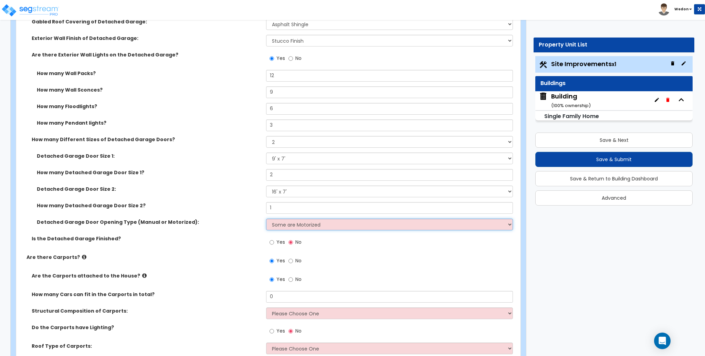
click at [266, 219] on select "Please Choose One All Manual All Motorized Some are Motorized" at bounding box center [389, 225] width 247 height 12
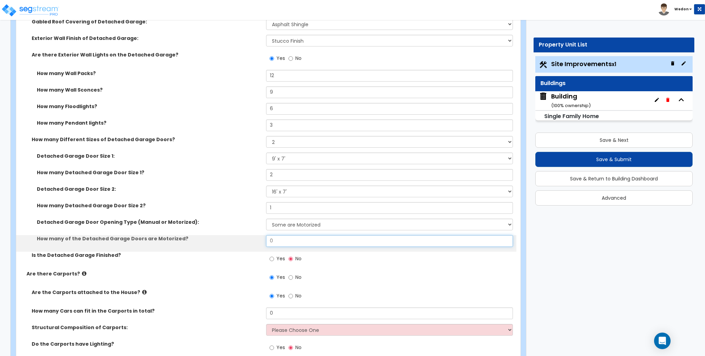
click at [289, 239] on input "0" at bounding box center [389, 241] width 247 height 12
type input "1"
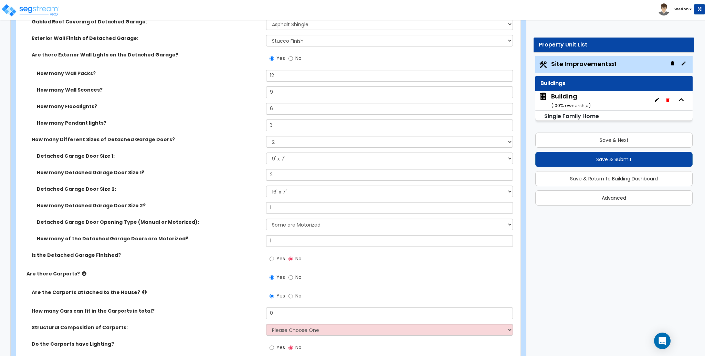
click at [222, 206] on label "How many Detached Garage Door Size 2?" at bounding box center [149, 205] width 224 height 7
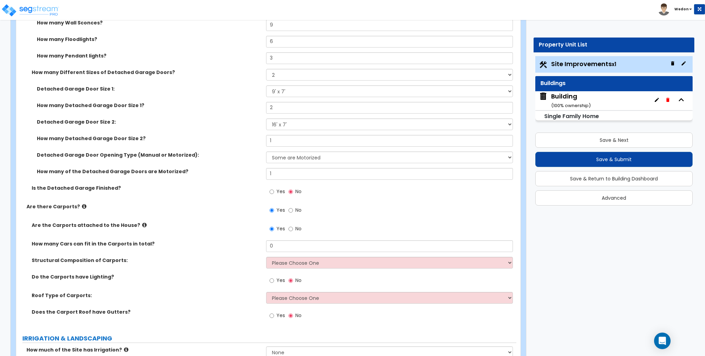
scroll to position [918, 0]
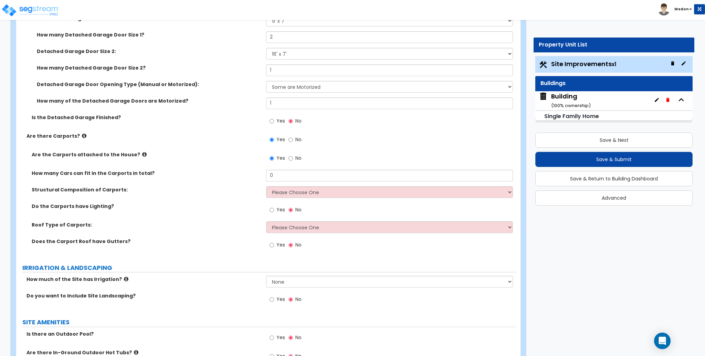
click at [276, 121] on label "Yes" at bounding box center [277, 122] width 15 height 12
click at [274, 121] on input "Yes" at bounding box center [272, 121] width 4 height 8
radio input "true"
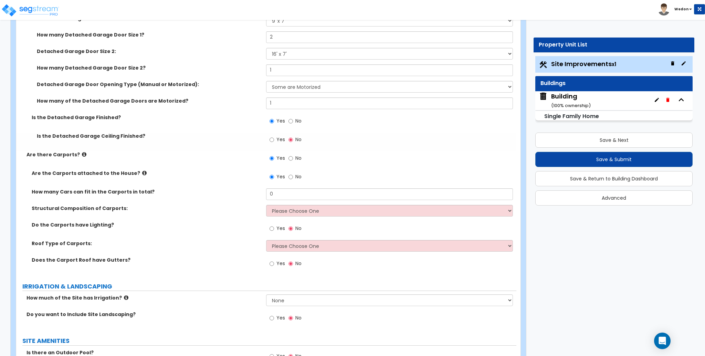
click at [277, 138] on span "Yes" at bounding box center [281, 139] width 9 height 7
click at [274, 138] on input "Yes" at bounding box center [272, 140] width 4 height 8
radio input "true"
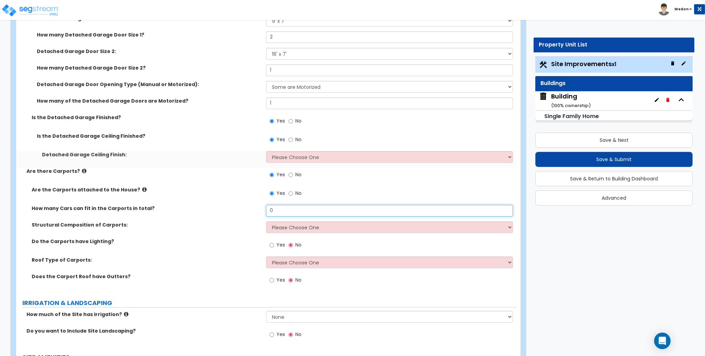
click at [293, 207] on input "0" at bounding box center [389, 211] width 247 height 12
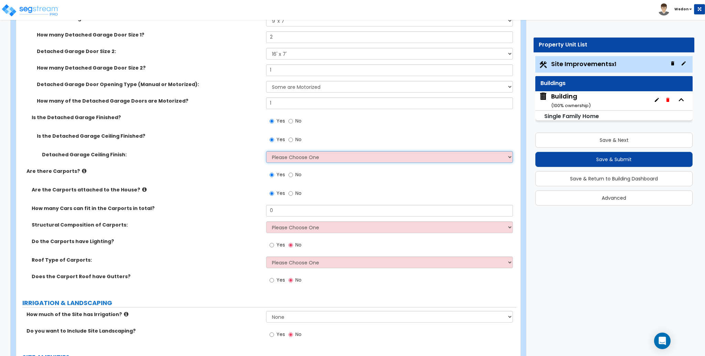
drag, startPoint x: 301, startPoint y: 157, endPoint x: 314, endPoint y: 155, distance: 13.2
click at [302, 156] on select "Please Choose One Drop Ceiling Drywall Ceiling Open Ceiling" at bounding box center [389, 157] width 247 height 12
select select "2"
click at [266, 151] on select "Please Choose One Drop Ceiling Drywall Ceiling Open Ceiling" at bounding box center [389, 157] width 247 height 12
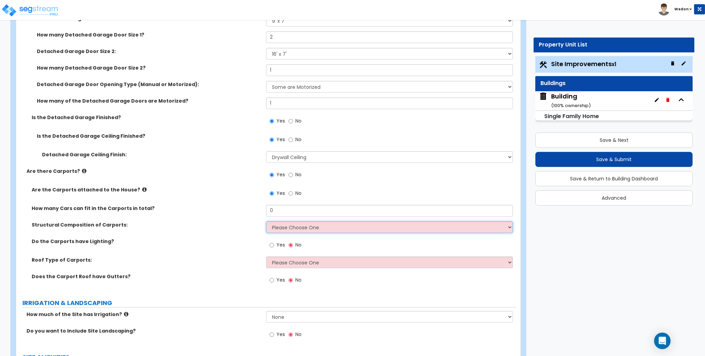
drag, startPoint x: 300, startPoint y: 228, endPoint x: 310, endPoint y: 228, distance: 9.3
click at [300, 228] on select "Please Choose One Steel Wood" at bounding box center [389, 227] width 247 height 12
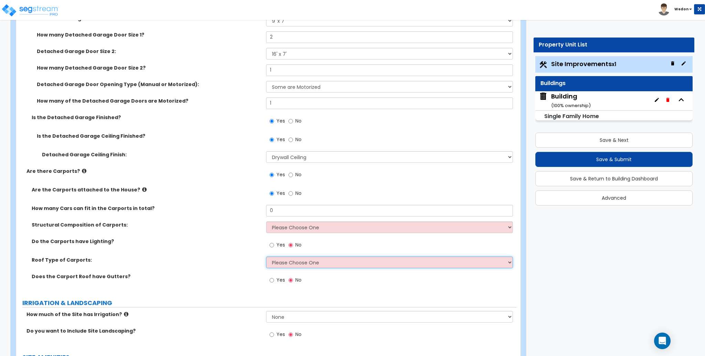
click at [328, 267] on select "Please Choose One Gabled Roof Flat Roof" at bounding box center [389, 263] width 247 height 12
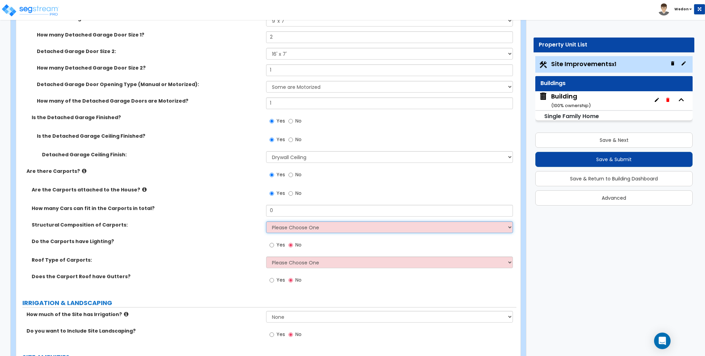
click at [304, 227] on select "Please Choose One Steel Wood" at bounding box center [389, 227] width 247 height 12
select select "2"
click at [266, 221] on select "Please Choose One Steel Wood" at bounding box center [389, 227] width 247 height 12
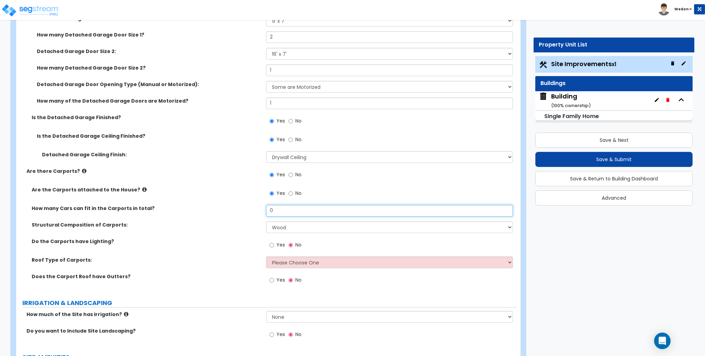
click at [292, 214] on input "0" at bounding box center [389, 211] width 247 height 12
click at [378, 196] on div "Yes No" at bounding box center [391, 195] width 250 height 19
click at [302, 211] on input "0" at bounding box center [389, 211] width 247 height 12
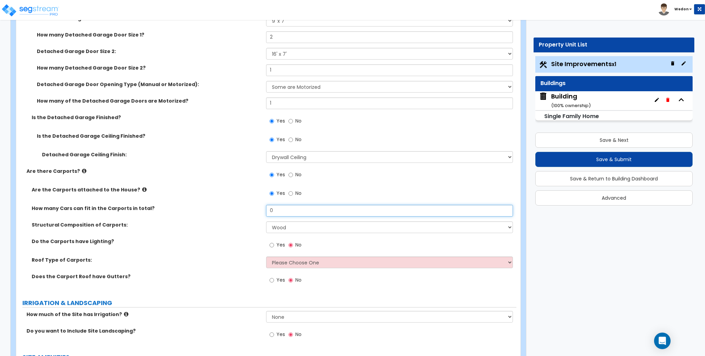
click at [302, 211] on input "0" at bounding box center [389, 211] width 247 height 12
click at [306, 208] on input "0" at bounding box center [389, 211] width 247 height 12
type input "3"
click at [277, 245] on span "Yes" at bounding box center [281, 244] width 9 height 7
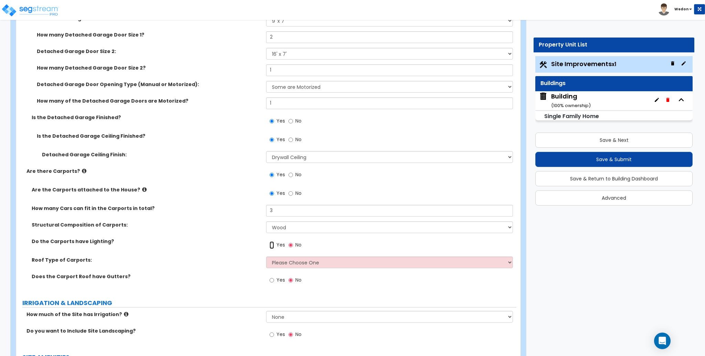
click at [274, 245] on input "Yes" at bounding box center [272, 245] width 4 height 8
radio input "true"
click at [289, 259] on select "Please Choose One Gabled Roof Flat Roof" at bounding box center [389, 263] width 247 height 12
select select "1"
click at [266, 257] on select "Please Choose One Gabled Roof Flat Roof" at bounding box center [389, 263] width 247 height 12
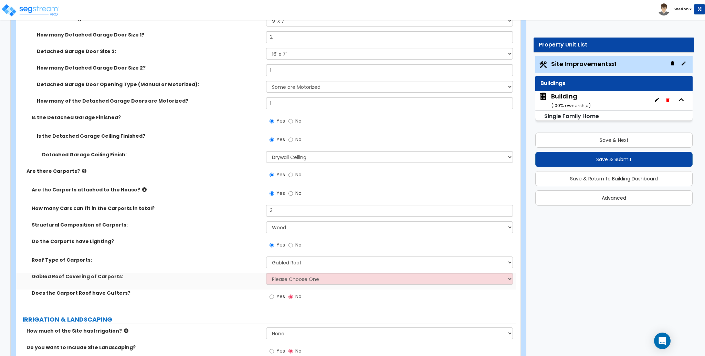
click at [313, 285] on div "Gabled Roof Covering of Carports: Please Choose One Asphalt Shingle Clay Tile W…" at bounding box center [266, 281] width 500 height 17
click at [342, 280] on select "Please Choose One Asphalt Shingle Clay Tile Wood Shingle Metal Shingle Standing…" at bounding box center [389, 279] width 247 height 12
select select "2"
click at [266, 273] on select "Please Choose One Asphalt Shingle Clay Tile Wood Shingle Metal Shingle Standing…" at bounding box center [389, 279] width 247 height 12
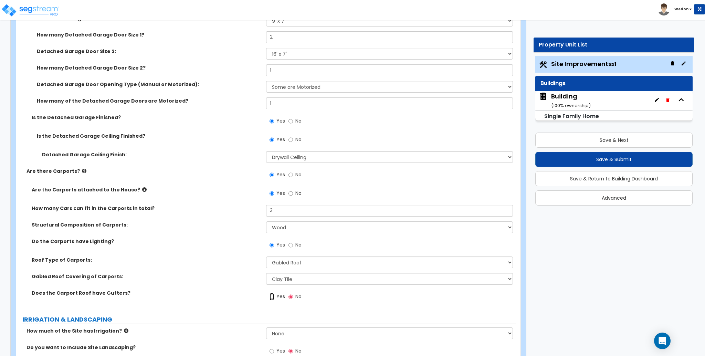
drag, startPoint x: 272, startPoint y: 295, endPoint x: 225, endPoint y: 293, distance: 47.6
click at [271, 296] on input "Yes" at bounding box center [272, 297] width 4 height 8
radio input "true"
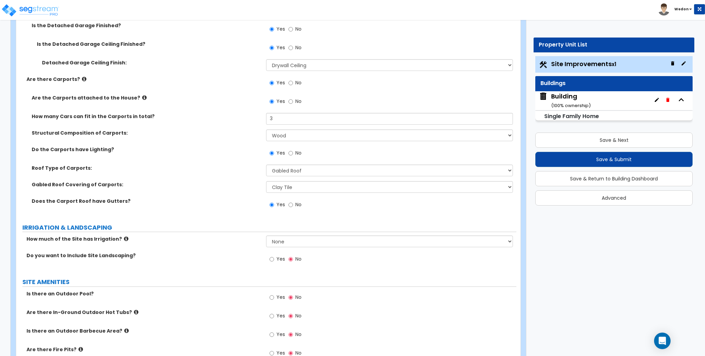
click at [234, 86] on div "Are there Carports? Yes No" at bounding box center [266, 85] width 500 height 19
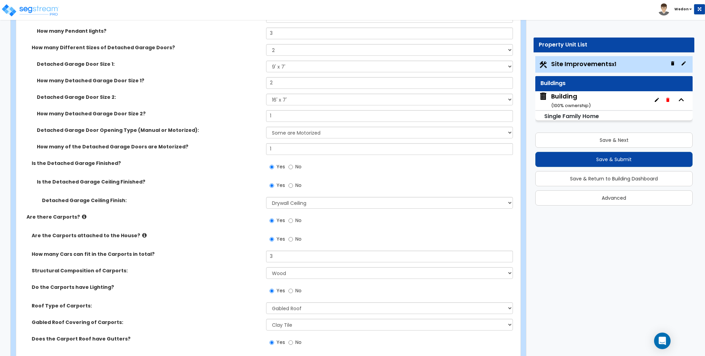
click at [224, 147] on label "How many of the Detached Garage Doors are Motorized?" at bounding box center [149, 146] width 224 height 7
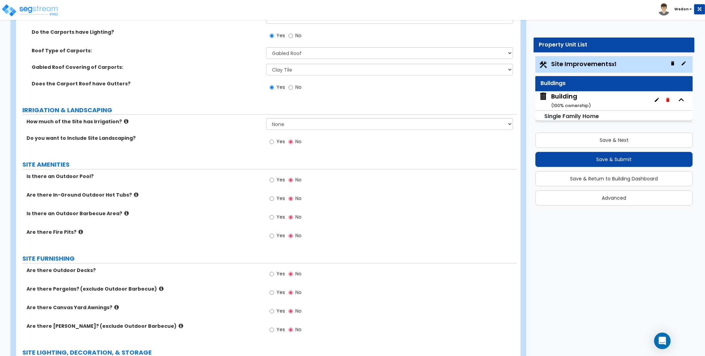
scroll to position [1102, 0]
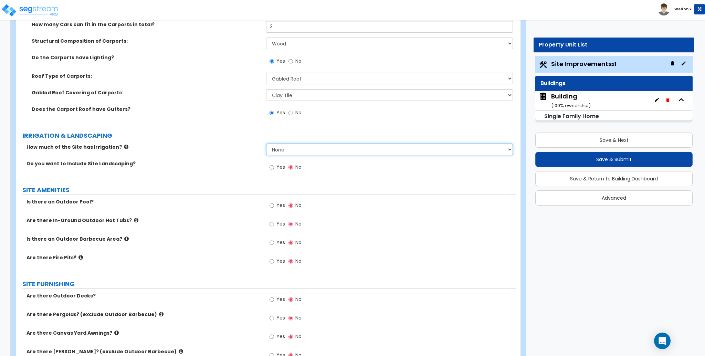
click at [302, 150] on select "None I want to Enter an Approximate Percentage I want to Enter the Square Foota…" at bounding box center [389, 150] width 247 height 12
select select "2"
click at [266, 144] on select "None I want to Enter an Approximate Percentage I want to Enter the Square Foota…" at bounding box center [389, 150] width 247 height 12
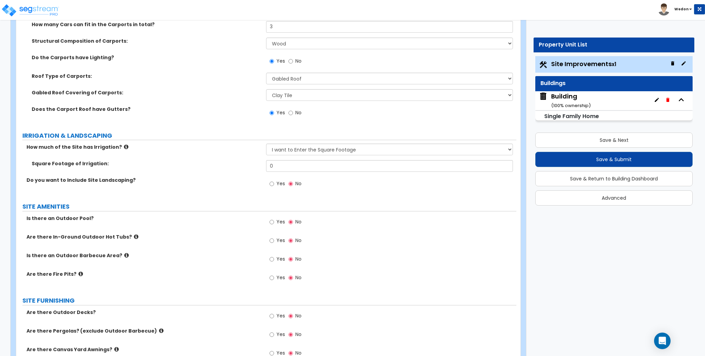
click at [276, 178] on div "Yes No" at bounding box center [285, 185] width 39 height 16
click at [276, 170] on input "0" at bounding box center [389, 166] width 247 height 12
type input "1,000"
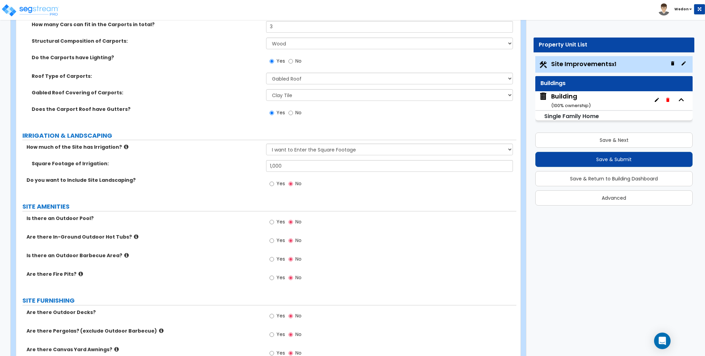
click at [277, 181] on span "Yes" at bounding box center [281, 183] width 9 height 7
click at [274, 181] on input "Yes" at bounding box center [272, 184] width 4 height 8
radio input "true"
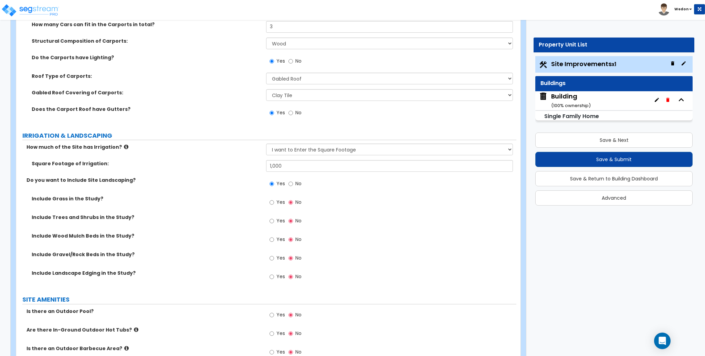
click at [279, 200] on span "Yes" at bounding box center [281, 202] width 9 height 7
click at [274, 200] on input "Yes" at bounding box center [272, 203] width 4 height 8
radio input "true"
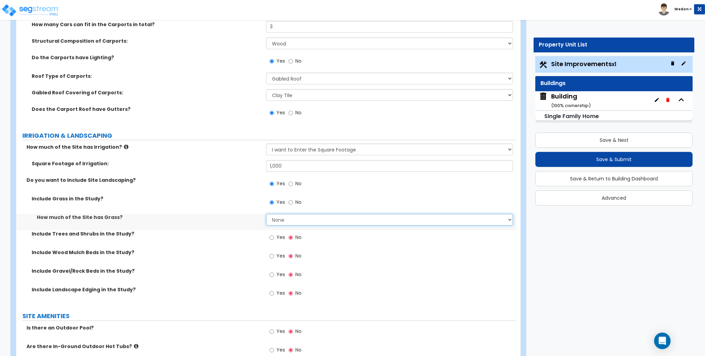
click at [278, 222] on select "None I want to Enter an Approximate Percentage I want to Enter the Square Foota…" at bounding box center [389, 220] width 247 height 12
select select "2"
click at [266, 214] on select "None I want to Enter an Approximate Percentage I want to Enter the Square Foota…" at bounding box center [389, 220] width 247 height 12
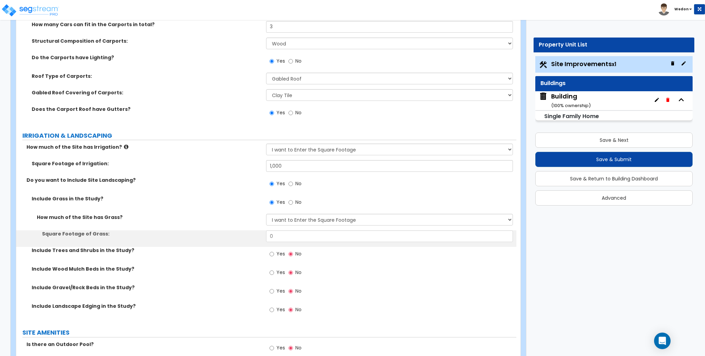
click at [276, 251] on label "Yes" at bounding box center [277, 255] width 15 height 12
click at [274, 251] on input "Yes" at bounding box center [272, 254] width 4 height 8
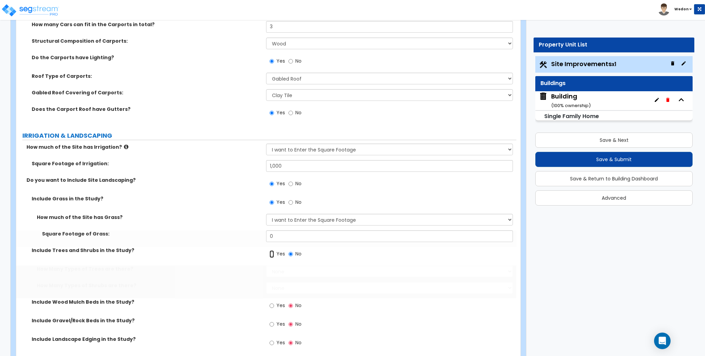
radio input "true"
click at [278, 304] on span "Yes" at bounding box center [281, 305] width 9 height 7
click at [274, 304] on input "Yes" at bounding box center [272, 306] width 4 height 8
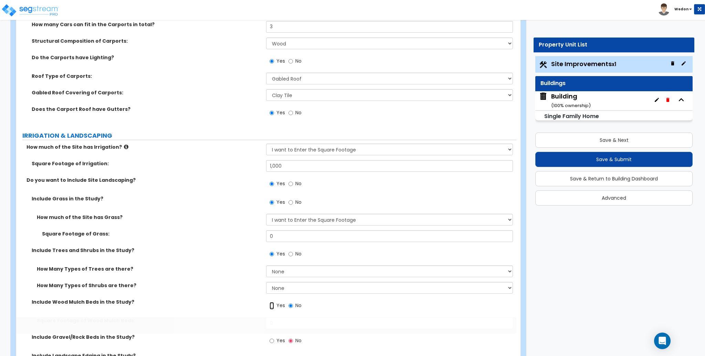
radio input "true"
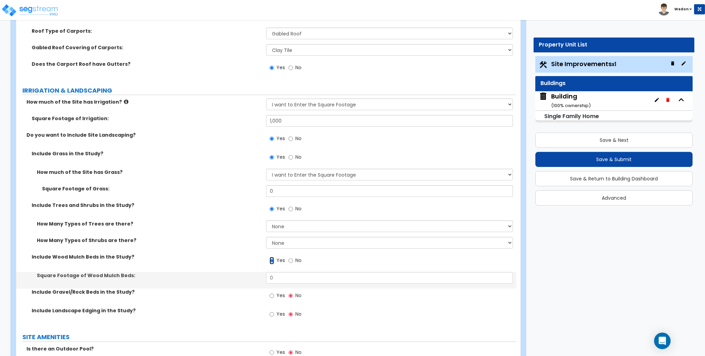
scroll to position [1148, 0]
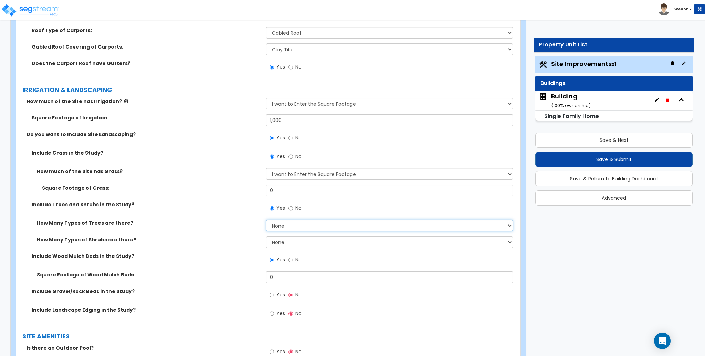
click at [287, 225] on select "None 1 2 3" at bounding box center [389, 226] width 247 height 12
select select "3"
click at [266, 220] on select "None 1 2 3" at bounding box center [389, 226] width 247 height 12
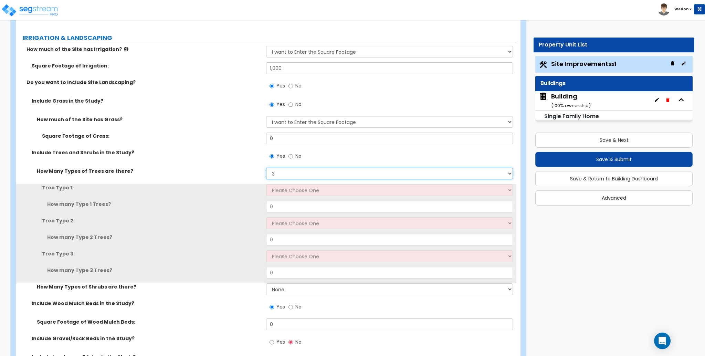
scroll to position [1240, 0]
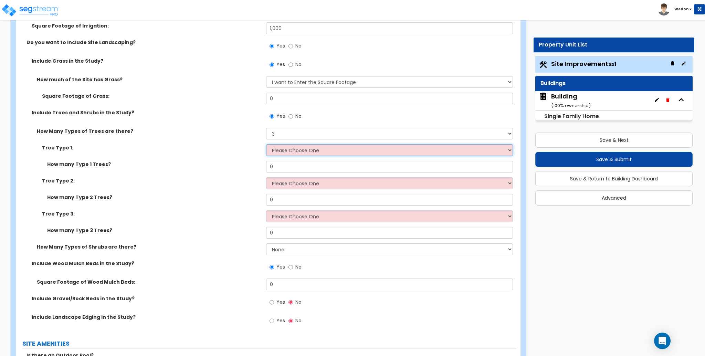
click at [298, 154] on select "Please Choose One Honey Locust Planetree Poplar Elm Hawthorn Linden Maple Red M…" at bounding box center [389, 150] width 247 height 12
select select "2"
click at [266, 144] on select "Please Choose One Honey Locust Planetree Poplar Elm Hawthorn Linden Maple Red M…" at bounding box center [389, 150] width 247 height 12
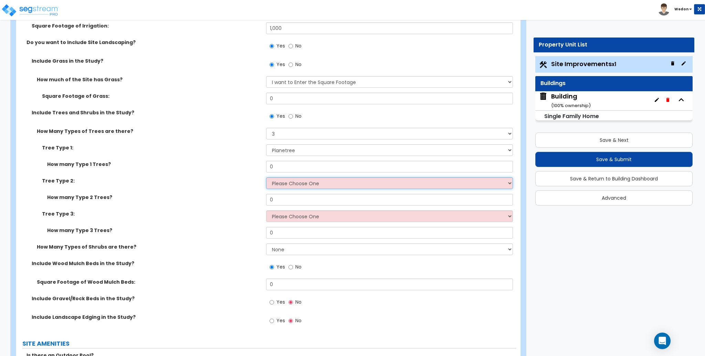
drag, startPoint x: 298, startPoint y: 182, endPoint x: 302, endPoint y: 187, distance: 6.4
click at [298, 183] on select "Please Choose One Honey Locust Planetree Poplar Elm Hawthorn Linden Maple Red M…" at bounding box center [389, 183] width 247 height 12
select select "5"
click at [266, 177] on select "Please Choose One Honey Locust Planetree Poplar Elm Hawthorn Linden Maple Red M…" at bounding box center [389, 183] width 247 height 12
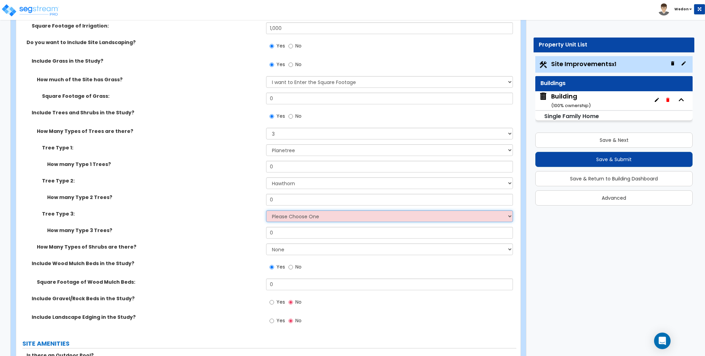
click at [313, 218] on select "Please Choose One Honey Locust Planetree Poplar Elm Hawthorn Linden Maple Red M…" at bounding box center [389, 216] width 247 height 12
select select "7"
click at [266, 210] on select "Please Choose One Honey Locust Planetree Poplar Elm Hawthorn Linden Maple Red M…" at bounding box center [389, 216] width 247 height 12
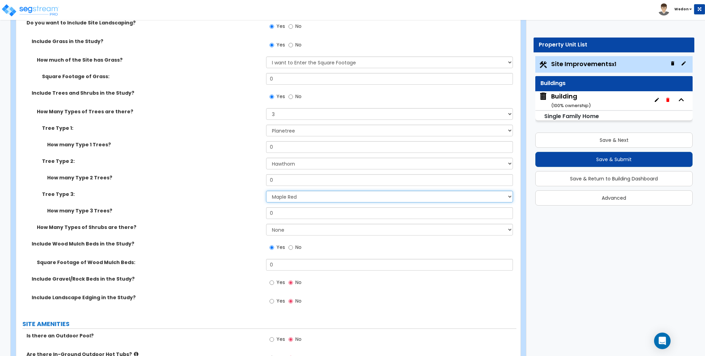
scroll to position [1286, 0]
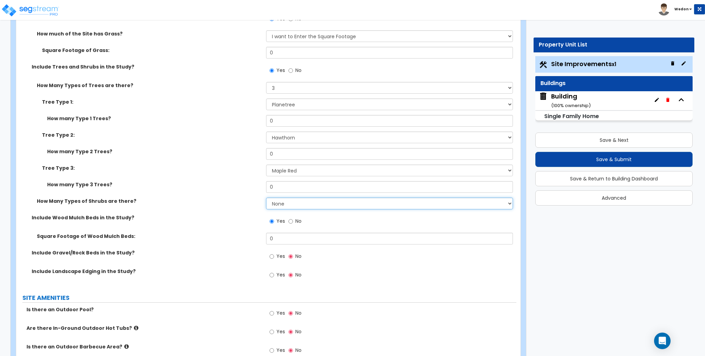
click at [287, 205] on select "None 1 2 3" at bounding box center [389, 204] width 247 height 12
select select "3"
click at [266, 198] on select "None 1 2 3" at bounding box center [389, 204] width 247 height 12
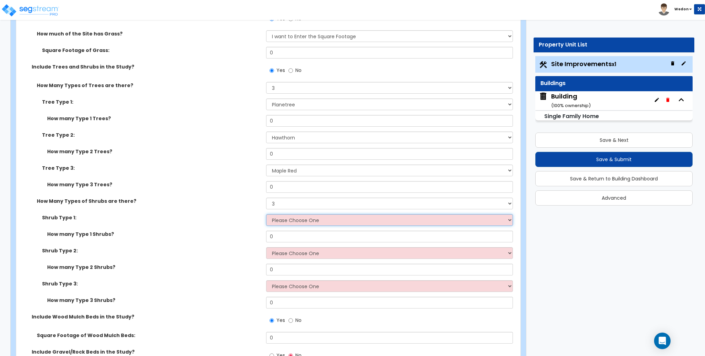
click at [287, 218] on select "Please Choose One Arborvitae Azalea Yew Boxwood Juniper [PERSON_NAME] Cotoneast…" at bounding box center [389, 220] width 247 height 12
select select "2"
click at [266, 214] on select "Please Choose One Arborvitae Azalea Yew Boxwood Juniper [PERSON_NAME] Cotoneast…" at bounding box center [389, 220] width 247 height 12
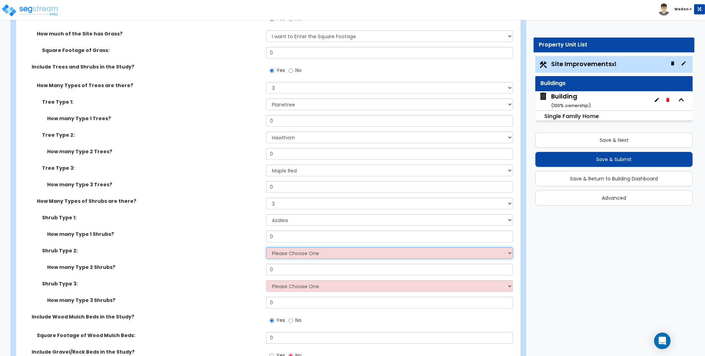
click at [299, 251] on select "Please Choose One Arborvitae Azalea Yew Boxwood Juniper [PERSON_NAME] Cotoneast…" at bounding box center [389, 253] width 247 height 12
select select "8"
click at [266, 247] on select "Please Choose One Arborvitae Azalea Yew Boxwood Juniper [PERSON_NAME] Cotoneast…" at bounding box center [389, 253] width 247 height 12
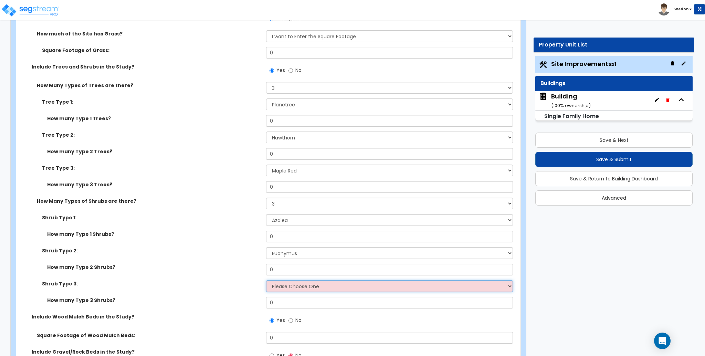
drag, startPoint x: 293, startPoint y: 287, endPoint x: 301, endPoint y: 283, distance: 8.5
click at [293, 287] on select "Please Choose One Arborvitae Azalea Yew Boxwood Juniper [PERSON_NAME] Cotoneast…" at bounding box center [389, 286] width 247 height 12
select select "9"
click at [266, 280] on select "Please Choose One Arborvitae Azalea Yew Boxwood Juniper [PERSON_NAME] Cotoneast…" at bounding box center [389, 286] width 247 height 12
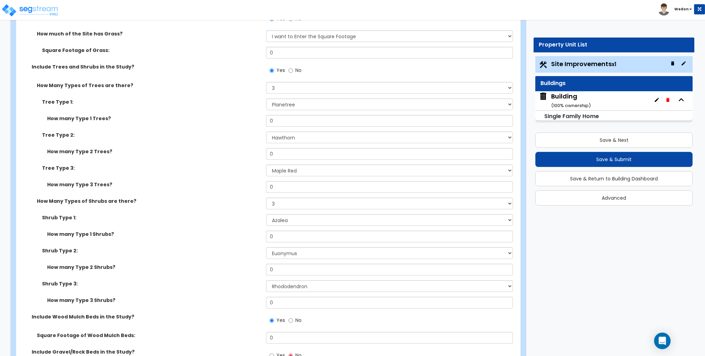
click at [226, 261] on div "Shrub Type 2: Please Choose One Arborvitae Azalea Yew Boxwood Juniper [PERSON_N…" at bounding box center [266, 255] width 500 height 17
click at [206, 176] on div "Tree Type 3: Please Choose One Honey Locust Planetree Poplar Elm Hawthorn Linde…" at bounding box center [266, 173] width 500 height 17
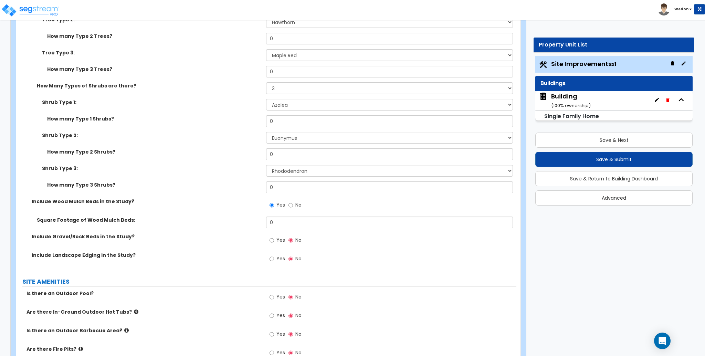
scroll to position [1424, 0]
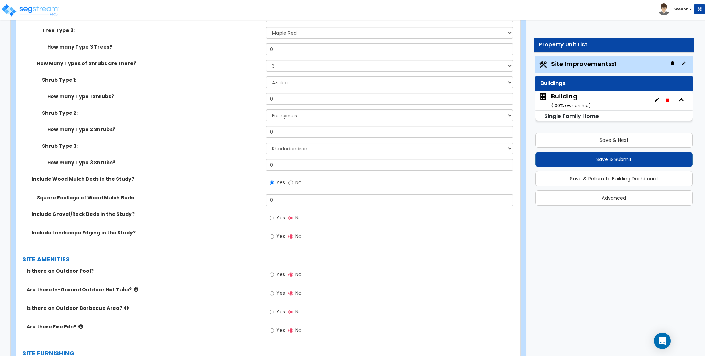
click at [281, 218] on span "Yes" at bounding box center [281, 217] width 9 height 7
click at [274, 218] on input "Yes" at bounding box center [272, 218] width 4 height 8
radio input "true"
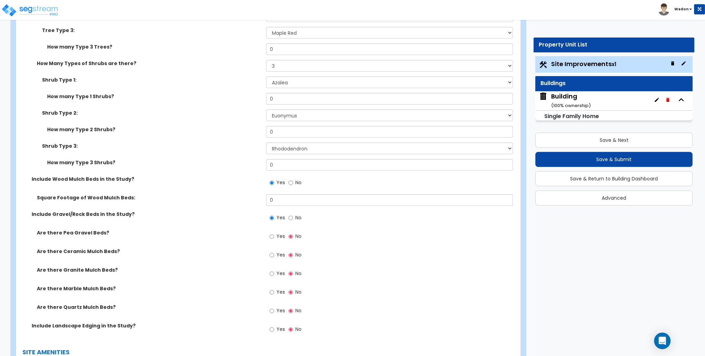
click at [280, 328] on span "Yes" at bounding box center [281, 329] width 9 height 7
click at [274, 328] on input "Yes" at bounding box center [272, 330] width 4 height 8
radio input "true"
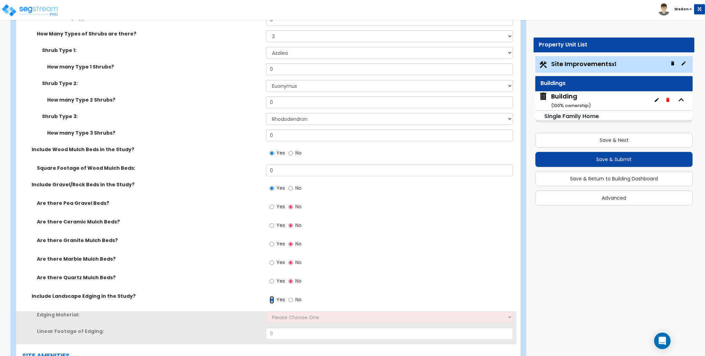
scroll to position [1516, 0]
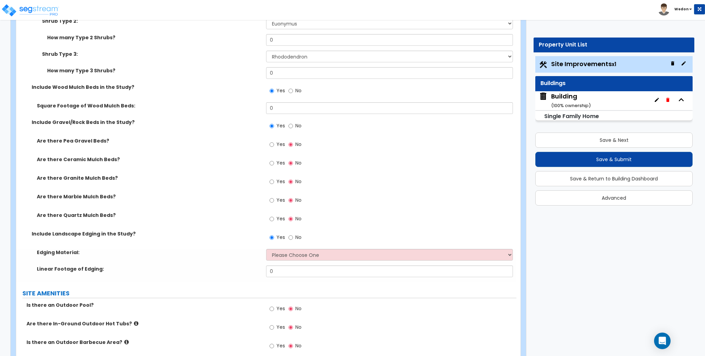
click at [301, 261] on div "Edging Material: Please Choose One Metal Brick Railroad Ties Concrete" at bounding box center [266, 257] width 500 height 17
click at [373, 250] on select "Please Choose One Metal Brick Railroad Ties Concrete" at bounding box center [389, 255] width 247 height 12
select select "3"
click at [266, 249] on select "Please Choose One Metal Brick Railroad Ties Concrete" at bounding box center [389, 255] width 247 height 12
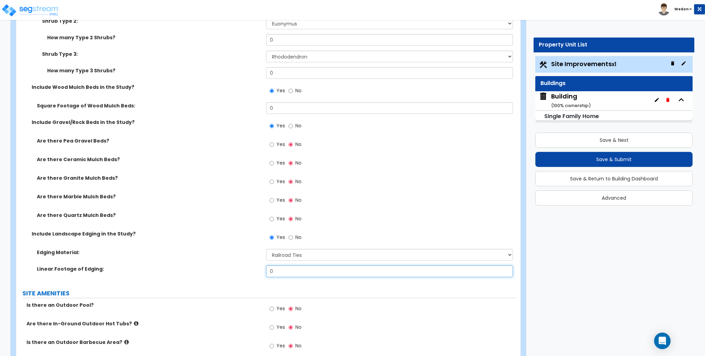
click at [297, 266] on input "0" at bounding box center [389, 272] width 247 height 12
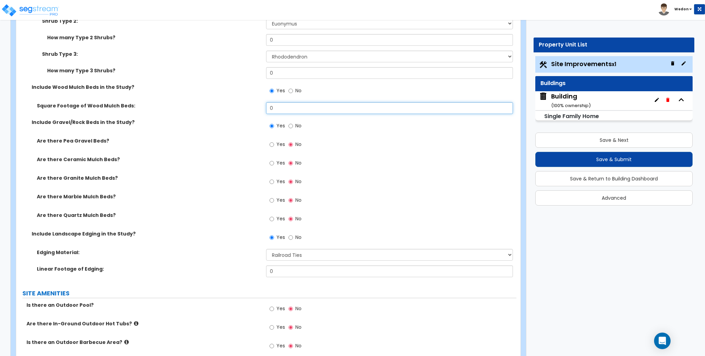
click at [296, 107] on input "0" at bounding box center [389, 108] width 247 height 12
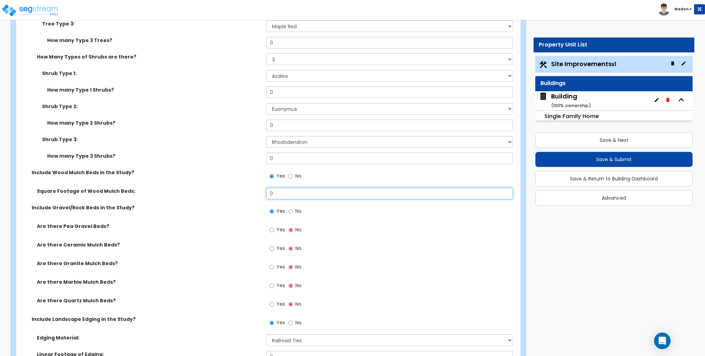
scroll to position [1424, 0]
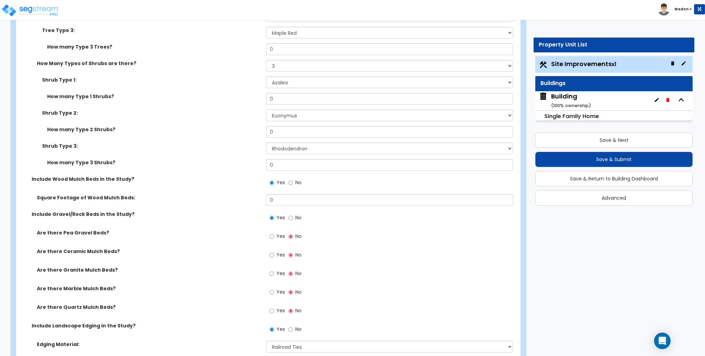
click at [277, 239] on span "Yes" at bounding box center [281, 236] width 9 height 7
click at [274, 239] on input "Yes" at bounding box center [272, 237] width 4 height 8
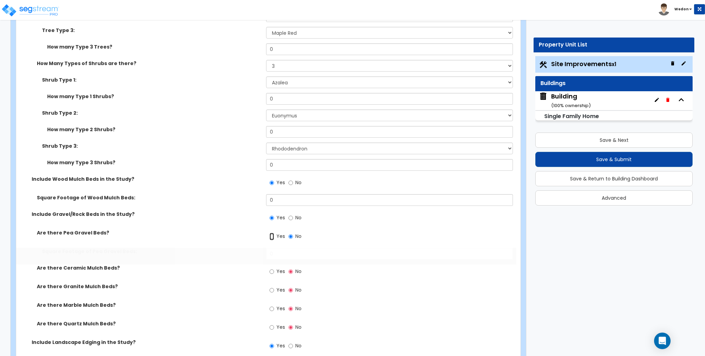
radio input "true"
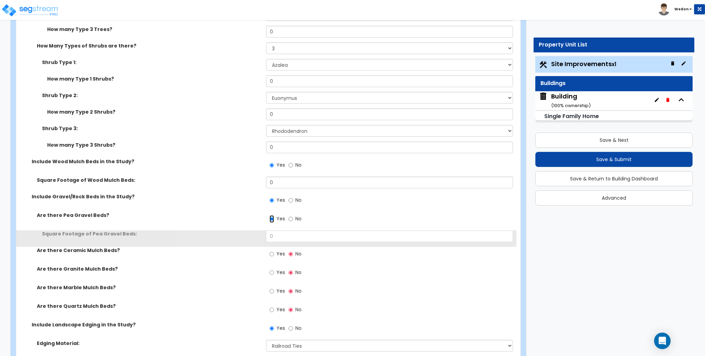
scroll to position [1469, 0]
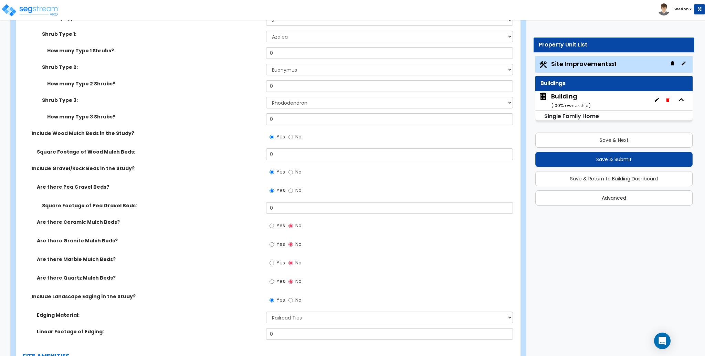
click at [276, 282] on label "Yes" at bounding box center [277, 283] width 15 height 12
click at [274, 282] on input "Yes" at bounding box center [272, 282] width 4 height 8
radio input "true"
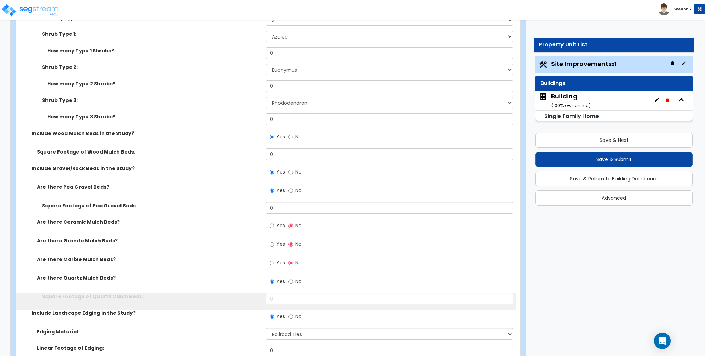
click at [275, 269] on label "Yes" at bounding box center [277, 264] width 15 height 12
click at [274, 267] on input "Yes" at bounding box center [272, 263] width 4 height 8
radio input "true"
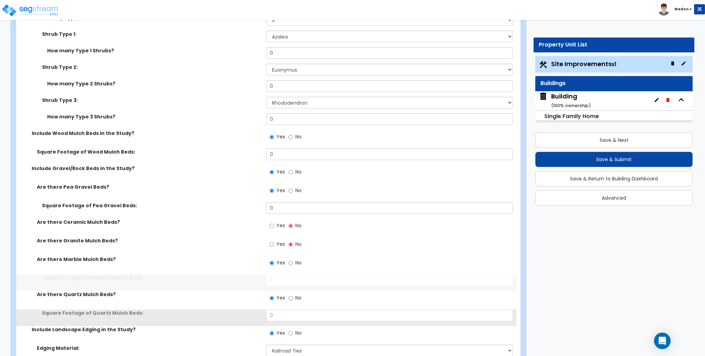
click at [274, 238] on div "Yes No" at bounding box center [285, 245] width 39 height 16
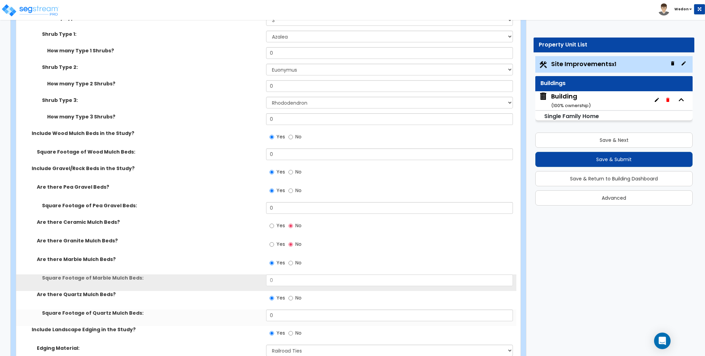
click at [274, 242] on label "Yes" at bounding box center [277, 245] width 15 height 12
click at [274, 242] on input "Yes" at bounding box center [272, 245] width 4 height 8
radio input "true"
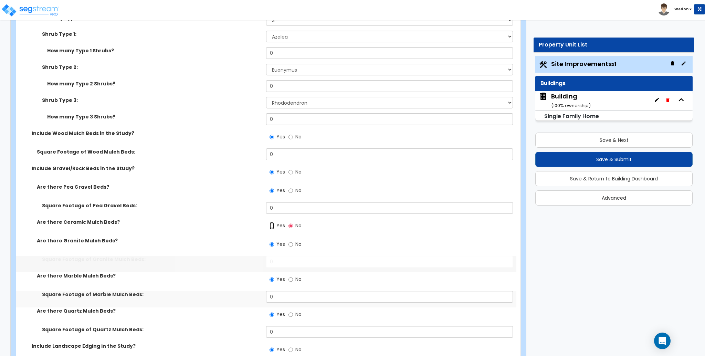
click at [273, 225] on input "Yes" at bounding box center [272, 226] width 4 height 8
radio input "true"
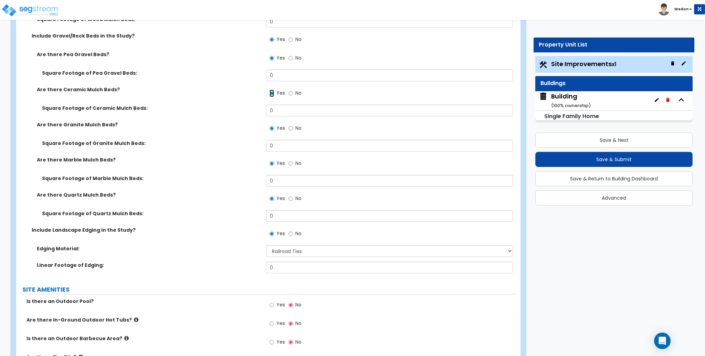
scroll to position [1653, 0]
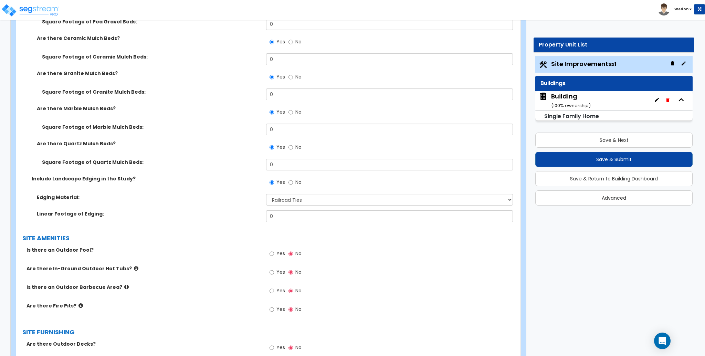
click at [277, 253] on span "Yes" at bounding box center [281, 253] width 9 height 7
click at [274, 253] on input "Yes" at bounding box center [272, 254] width 4 height 8
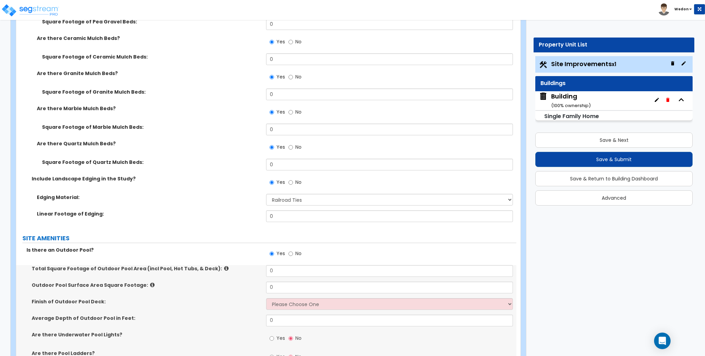
click at [293, 261] on div "Yes No" at bounding box center [285, 255] width 39 height 16
click at [293, 257] on label "No" at bounding box center [295, 255] width 13 height 12
click at [293, 257] on input "No" at bounding box center [291, 254] width 4 height 8
radio input "false"
radio input "true"
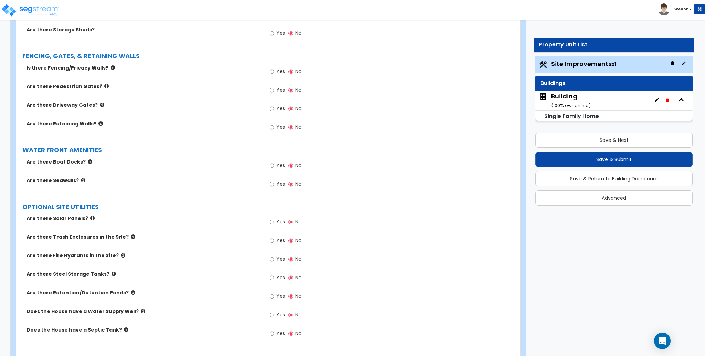
scroll to position [2112, 0]
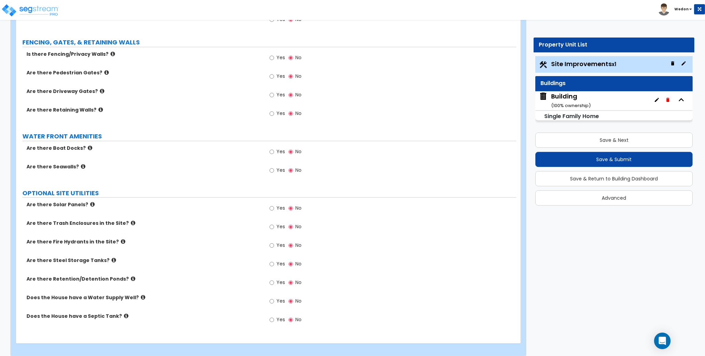
click at [276, 317] on label "Yes" at bounding box center [277, 321] width 15 height 12
click at [274, 317] on input "Yes" at bounding box center [272, 320] width 4 height 8
radio input "true"
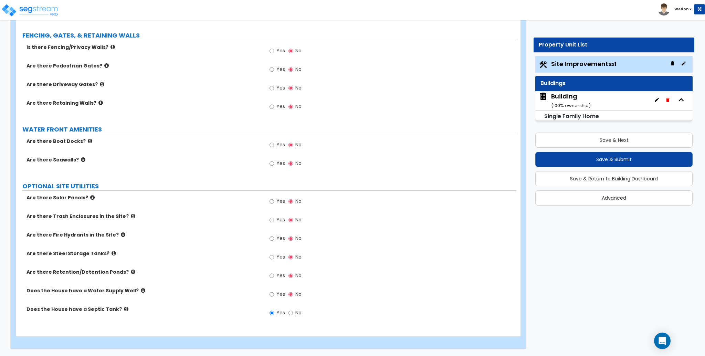
click at [282, 292] on span "Yes" at bounding box center [281, 294] width 9 height 7
click at [274, 292] on input "Yes" at bounding box center [272, 295] width 4 height 8
radio input "true"
click at [279, 278] on span "Yes" at bounding box center [281, 275] width 9 height 7
click at [274, 278] on input "Yes" at bounding box center [272, 276] width 4 height 8
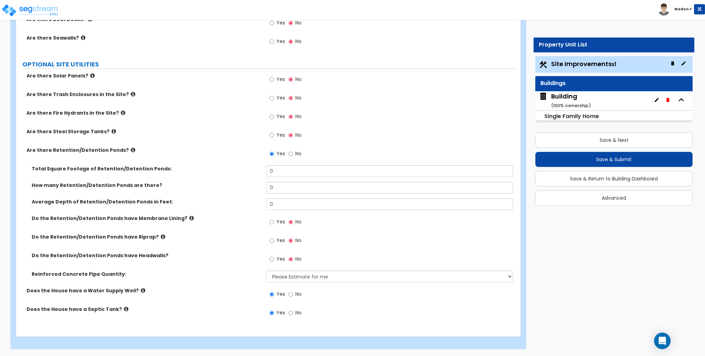
click at [298, 154] on span "No" at bounding box center [299, 153] width 6 height 7
click at [293, 154] on input "No" at bounding box center [291, 154] width 4 height 8
radio input "false"
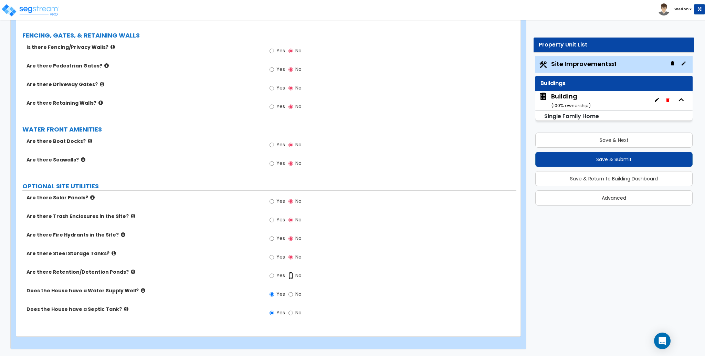
radio input "true"
click at [275, 254] on label "Yes" at bounding box center [277, 258] width 15 height 12
click at [274, 254] on input "Yes" at bounding box center [272, 258] width 4 height 8
radio input "true"
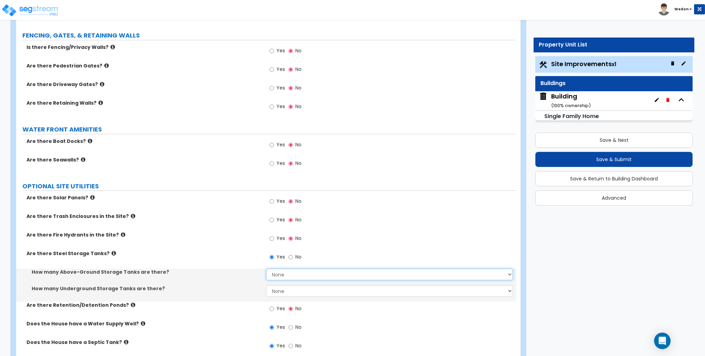
click at [314, 273] on select "None 1 2 3" at bounding box center [389, 275] width 247 height 12
select select "3"
click at [266, 269] on select "None 1 2 3" at bounding box center [389, 275] width 247 height 12
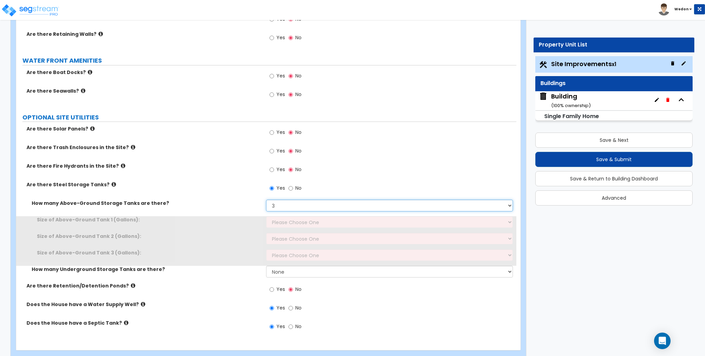
scroll to position [2202, 0]
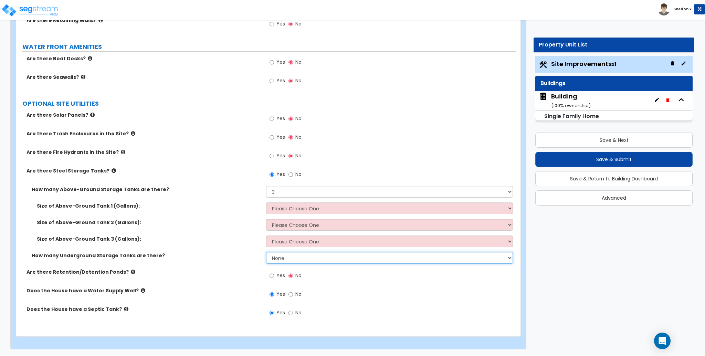
drag, startPoint x: 284, startPoint y: 260, endPoint x: 321, endPoint y: 256, distance: 36.8
click at [284, 260] on select "None 1 2 3" at bounding box center [389, 258] width 247 height 12
select select "3"
click at [266, 252] on select "None 1 2 3" at bounding box center [389, 258] width 247 height 12
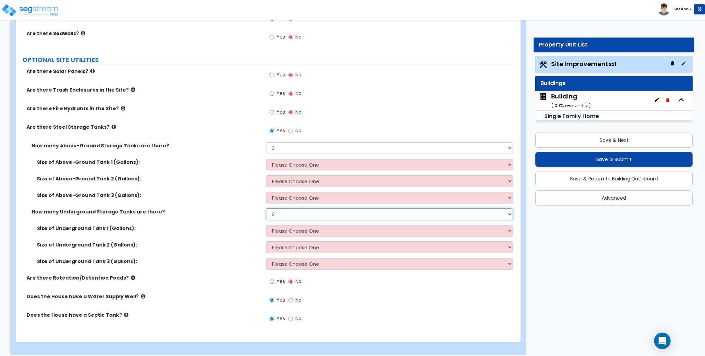
scroll to position [2248, 0]
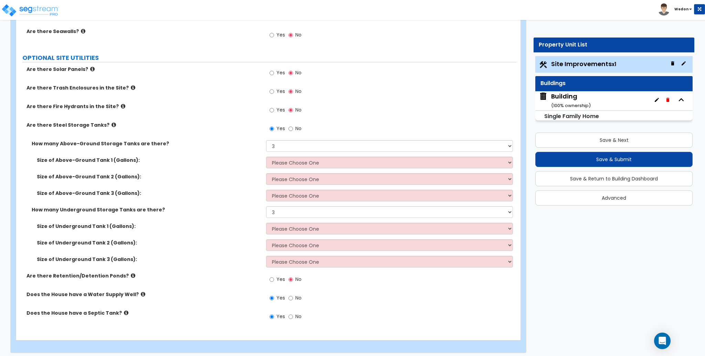
click at [234, 250] on div "Size of Underground Tank 2 (Gallons): Please Choose One 500 1,000 2,000 2,500 5…" at bounding box center [266, 247] width 500 height 17
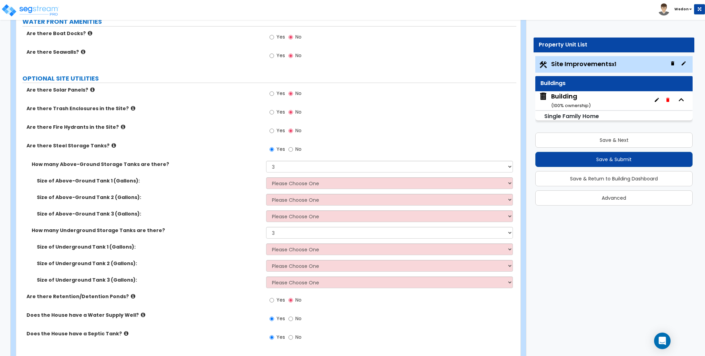
scroll to position [2252, 0]
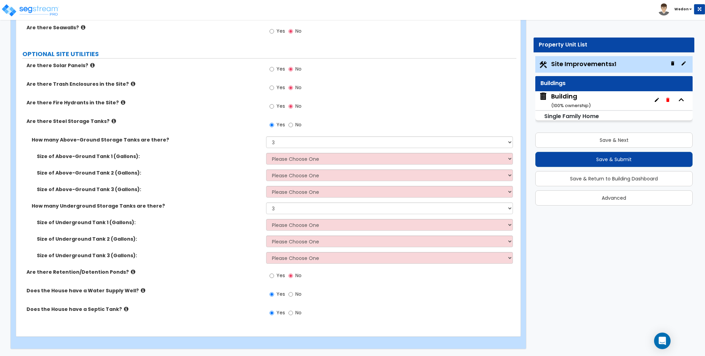
click at [275, 104] on label "Yes" at bounding box center [277, 107] width 15 height 12
click at [274, 104] on input "Yes" at bounding box center [272, 107] width 4 height 8
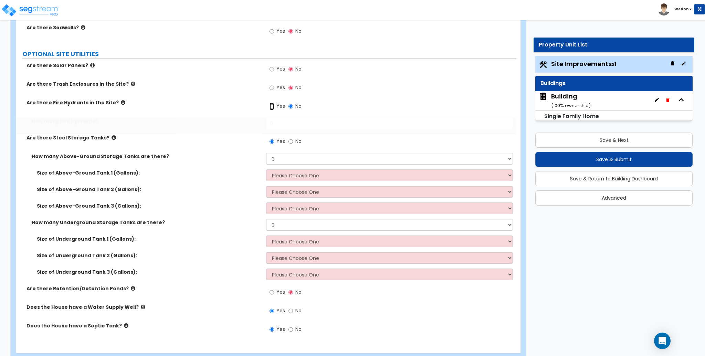
radio input "true"
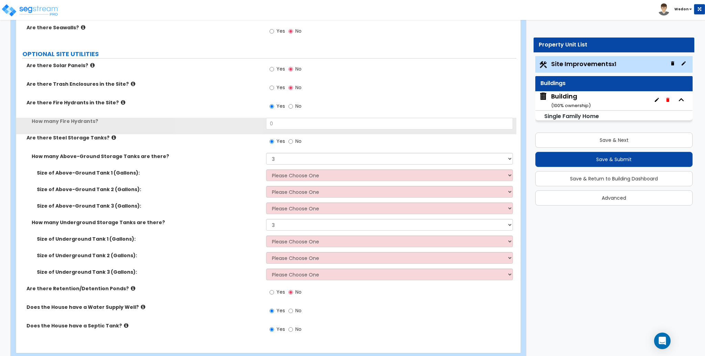
click at [278, 87] on span "Yes" at bounding box center [281, 87] width 9 height 7
click at [274, 87] on input "Yes" at bounding box center [272, 88] width 4 height 8
radio input "true"
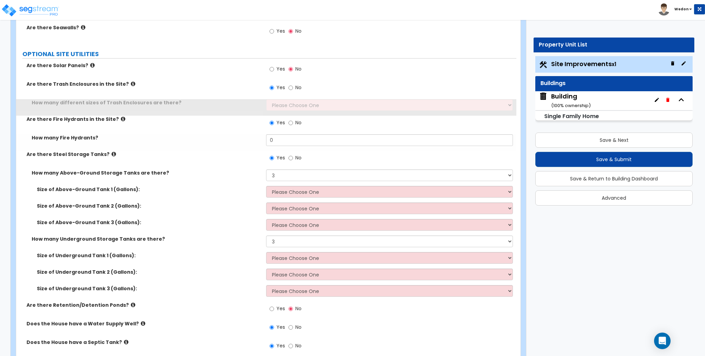
click at [276, 72] on label "Yes" at bounding box center [277, 70] width 15 height 12
click at [274, 72] on input "Yes" at bounding box center [272, 69] width 4 height 8
radio input "true"
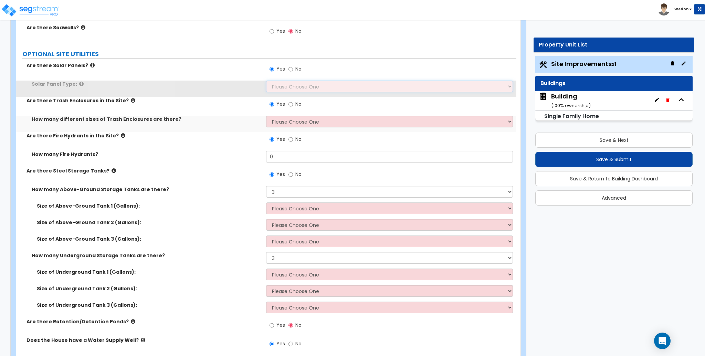
click at [291, 84] on select "Please Choose One Free Standing Attached to Site Shade Structures (Pergola or G…" at bounding box center [389, 87] width 247 height 12
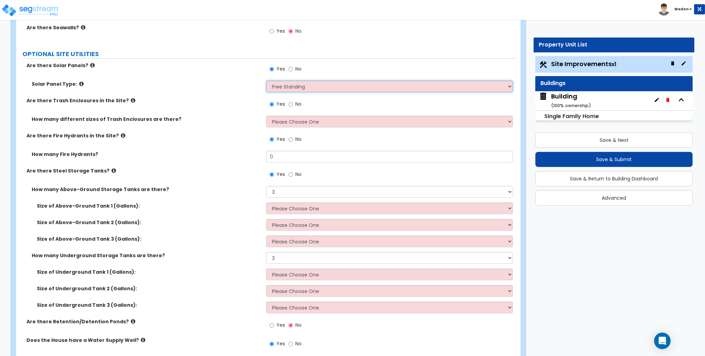
click at [266, 81] on select "Please Choose One Free Standing Attached to Site Shade Structures (Pergola or G…" at bounding box center [389, 87] width 247 height 12
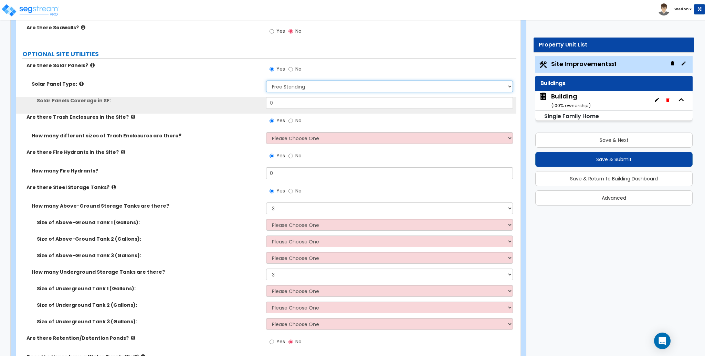
click at [296, 85] on select "Please Choose One Free Standing Attached to Site Shade Structures (Pergola or G…" at bounding box center [389, 87] width 247 height 12
select select "2"
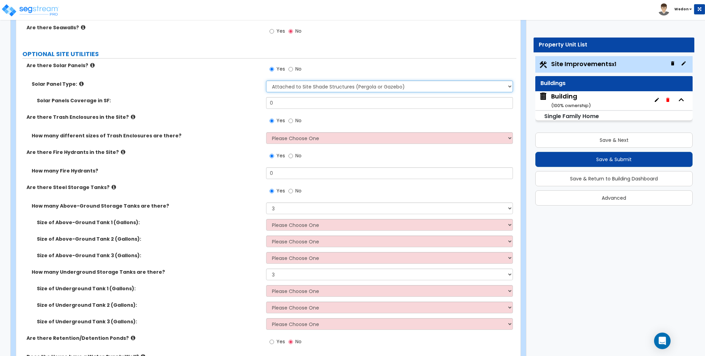
click at [266, 81] on select "Please Choose One Free Standing Attached to Site Shade Structures (Pergola or G…" at bounding box center [389, 87] width 247 height 12
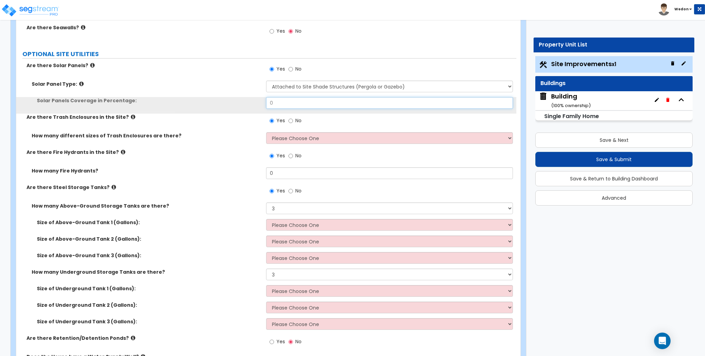
click at [299, 106] on input "0" at bounding box center [389, 103] width 247 height 12
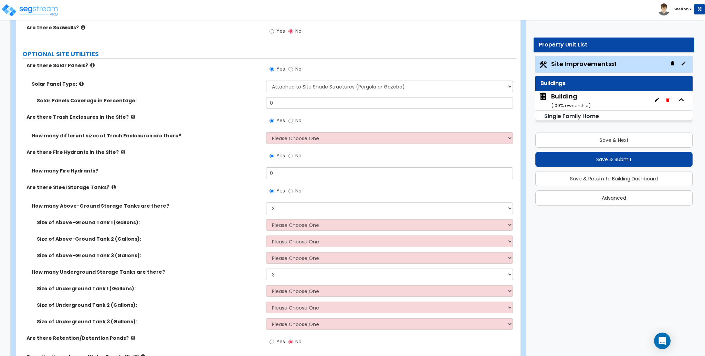
click at [247, 113] on div "Solar Panels Coverage in Percentage: 0" at bounding box center [266, 105] width 500 height 17
click at [330, 85] on select "Please Choose One Free Standing Attached to Site Shade Structures (Pergola or G…" at bounding box center [389, 87] width 247 height 12
click at [228, 134] on label "How many different sizes of Trash Enclosures are there?" at bounding box center [146, 135] width 229 height 7
click at [308, 102] on input "0" at bounding box center [389, 103] width 247 height 12
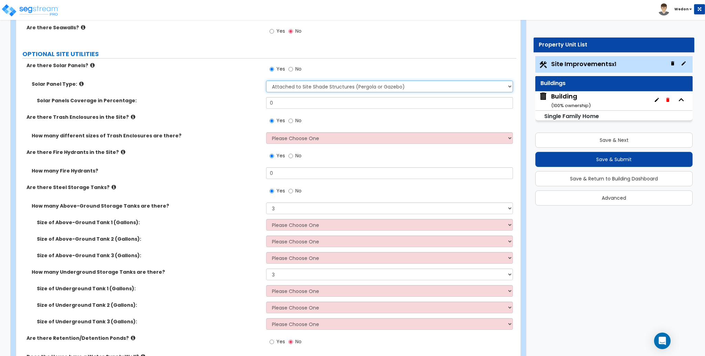
click at [310, 90] on select "Please Choose One Free Standing Attached to Site Shade Structures (Pergola or G…" at bounding box center [389, 87] width 247 height 12
click at [309, 89] on select "Please Choose One Free Standing Attached to Site Shade Structures (Pergola or G…" at bounding box center [389, 87] width 247 height 12
click at [257, 99] on label "Solar Panels Coverage in Percentage:" at bounding box center [149, 100] width 224 height 7
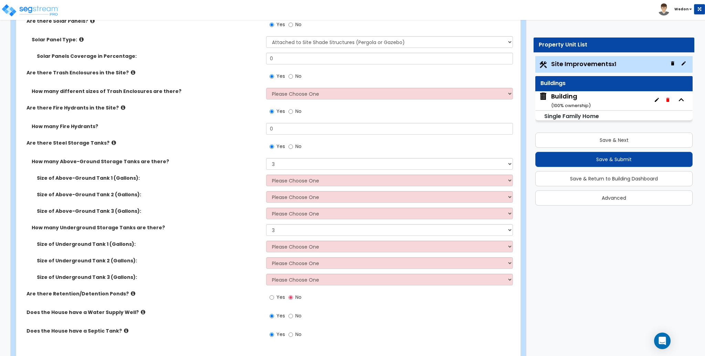
scroll to position [2272, 0]
